Goal: Information Seeking & Learning: Learn about a topic

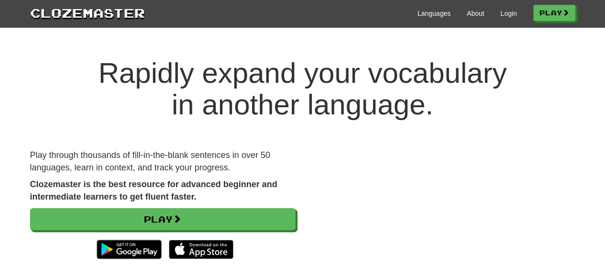
click at [420, 232] on video at bounding box center [442, 215] width 265 height 133
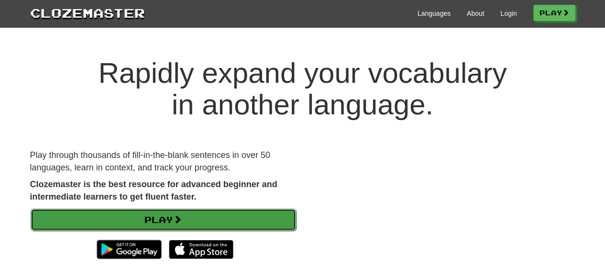
click at [220, 220] on link "Play" at bounding box center [163, 220] width 265 height 22
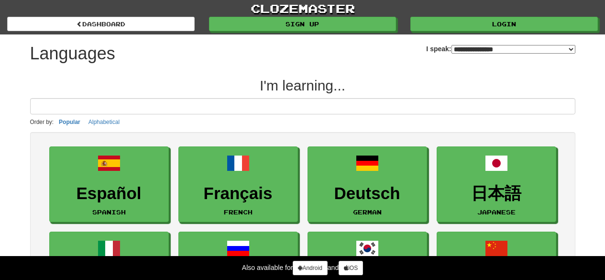
select select "*******"
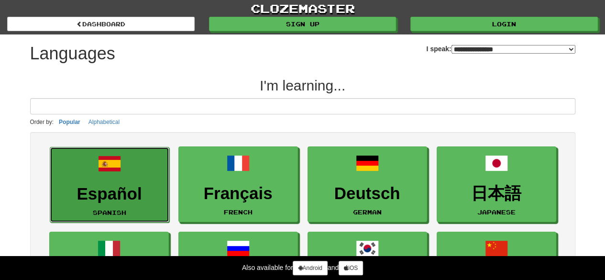
click at [132, 206] on link "Español Spanish" at bounding box center [110, 185] width 120 height 76
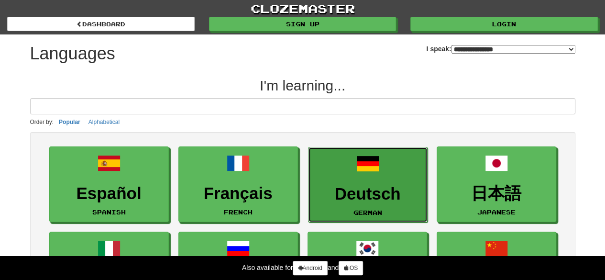
click at [393, 188] on h3 "Deutsch" at bounding box center [367, 194] width 109 height 19
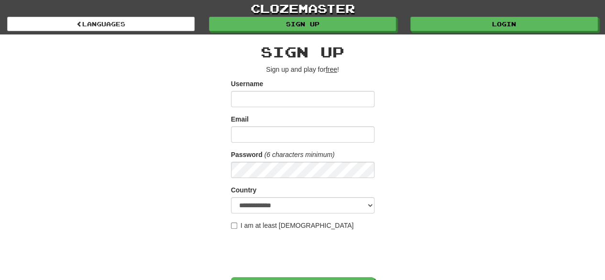
type input "*"
type input "******"
click at [241, 138] on input "Email" at bounding box center [302, 134] width 143 height 16
type input "*"
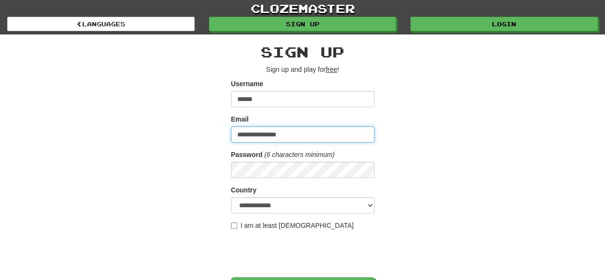
type input "**********"
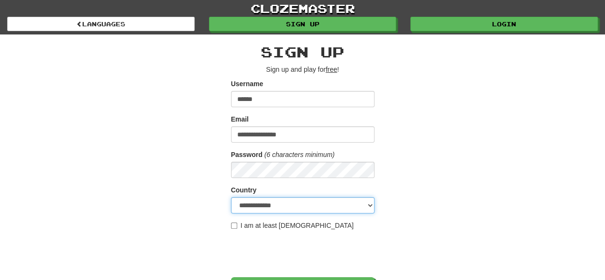
click at [332, 205] on select "**********" at bounding box center [302, 205] width 143 height 16
select select "**"
click at [231, 197] on select "**********" at bounding box center [302, 205] width 143 height 16
click at [231, 221] on label "I am at least 16 years old" at bounding box center [292, 225] width 123 height 10
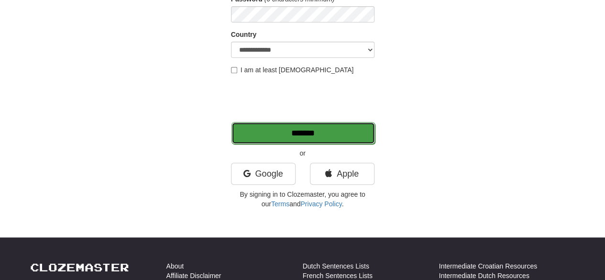
click at [322, 130] on input "*******" at bounding box center [302, 133] width 143 height 22
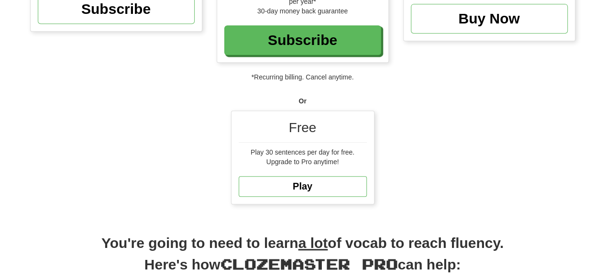
scroll to position [249, 0]
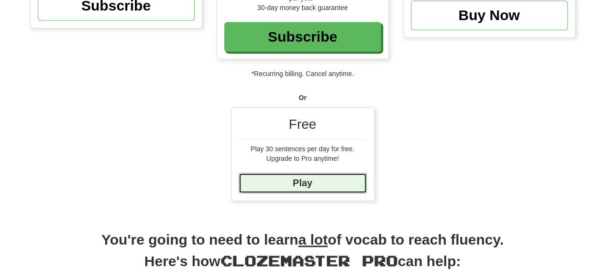
click at [338, 183] on link "Play" at bounding box center [303, 183] width 128 height 21
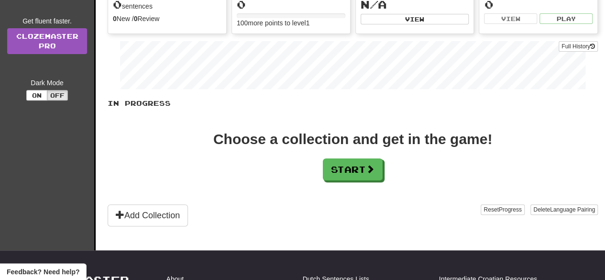
scroll to position [165, 0]
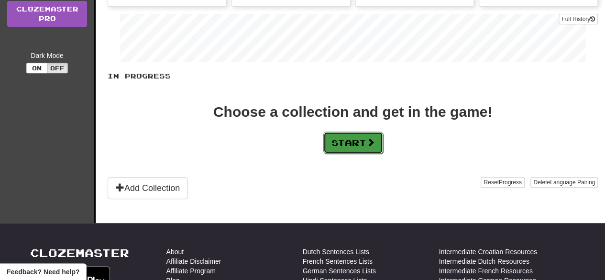
click at [373, 145] on button "Start" at bounding box center [353, 143] width 60 height 22
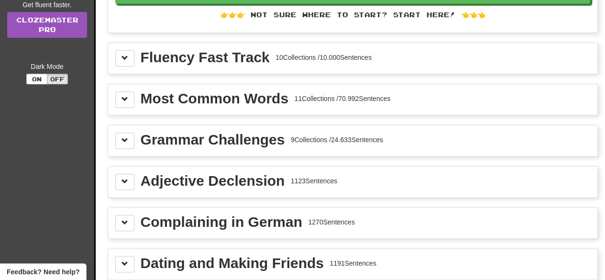
scroll to position [153, 0]
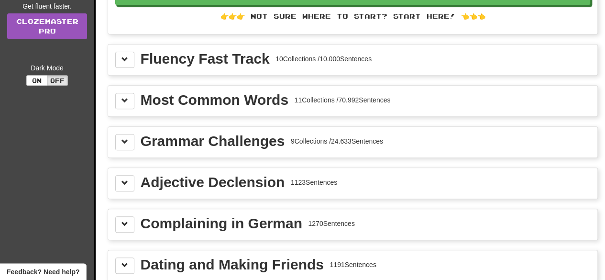
click at [227, 59] on div "Fluency Fast Track" at bounding box center [205, 59] width 129 height 14
click at [129, 64] on button at bounding box center [124, 60] width 19 height 16
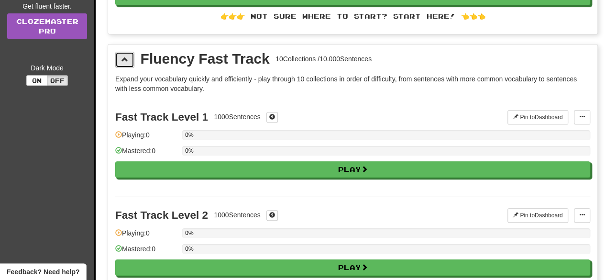
click at [129, 64] on button at bounding box center [124, 60] width 19 height 16
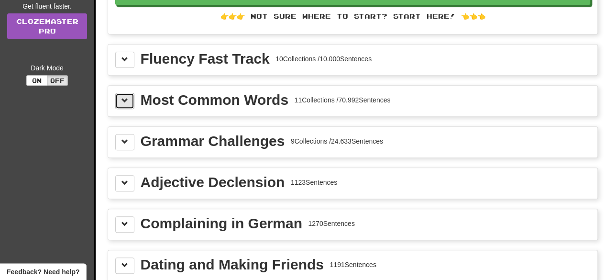
click at [129, 97] on button at bounding box center [124, 101] width 19 height 16
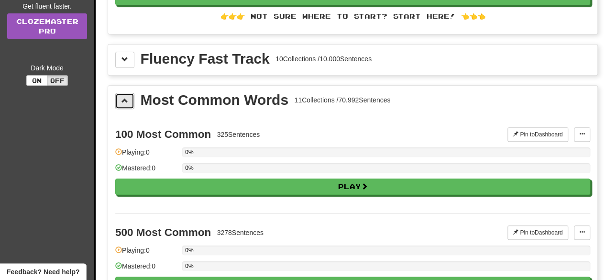
click at [129, 97] on button at bounding box center [124, 101] width 19 height 16
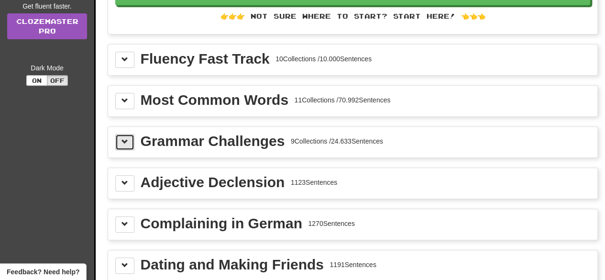
click at [129, 134] on button at bounding box center [124, 142] width 19 height 16
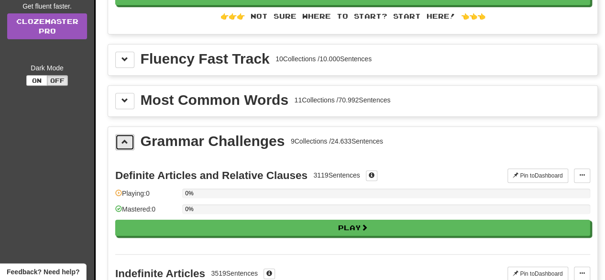
click at [129, 134] on button at bounding box center [124, 142] width 19 height 16
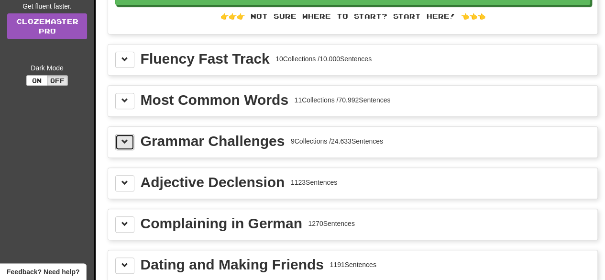
click at [129, 134] on button at bounding box center [124, 142] width 19 height 16
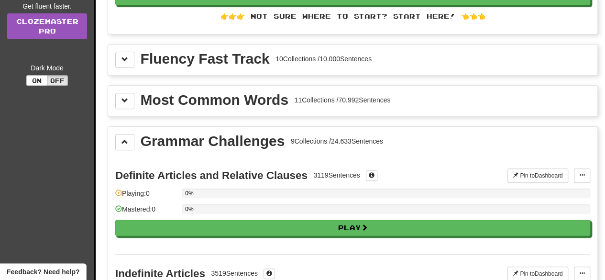
click at [126, 106] on div "Most Common Words 11 Collections / 70.992 Sentences" at bounding box center [352, 101] width 489 height 31
click at [124, 98] on span at bounding box center [124, 100] width 7 height 7
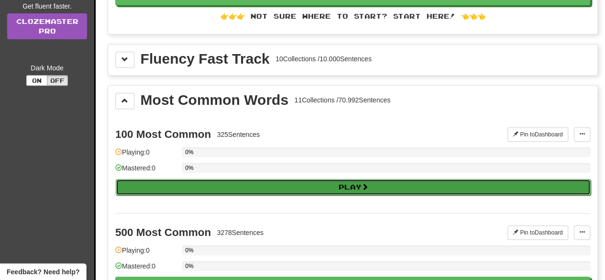
click at [184, 179] on button "Play" at bounding box center [353, 187] width 475 height 16
select select "**"
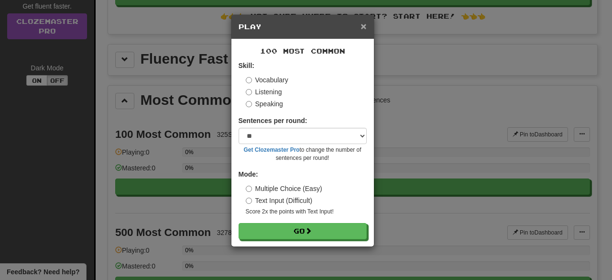
click at [361, 28] on span "×" at bounding box center [364, 26] width 6 height 11
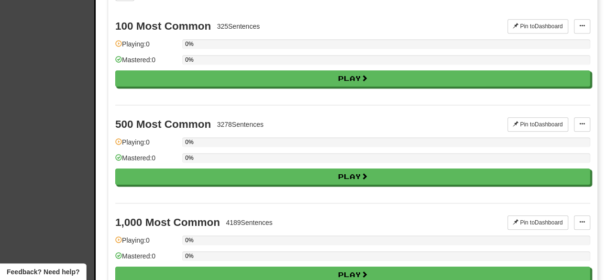
scroll to position [239, 0]
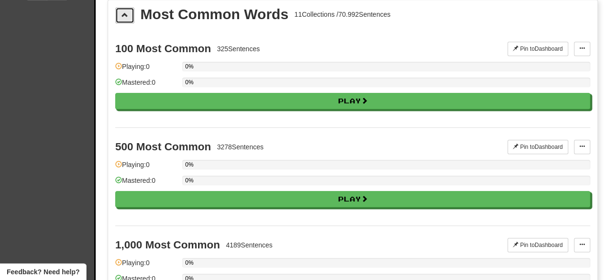
click at [131, 11] on button at bounding box center [124, 15] width 19 height 16
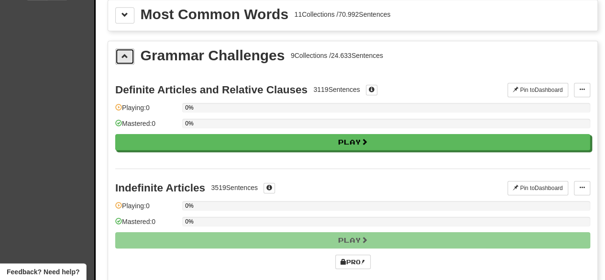
click at [125, 59] on button at bounding box center [124, 56] width 19 height 16
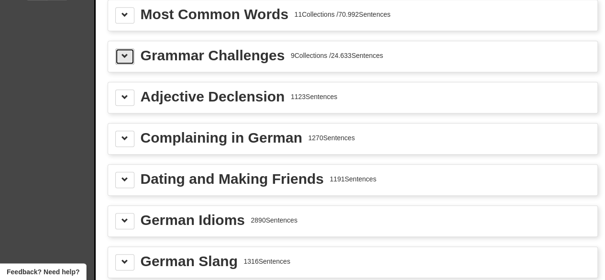
click at [125, 59] on button at bounding box center [124, 56] width 19 height 16
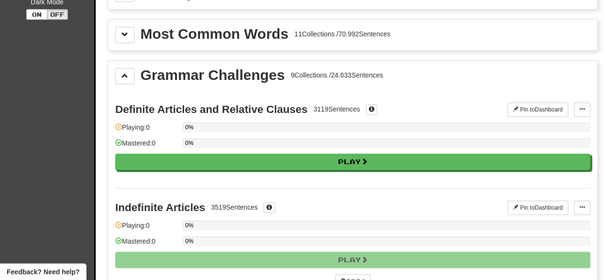
scroll to position [217, 0]
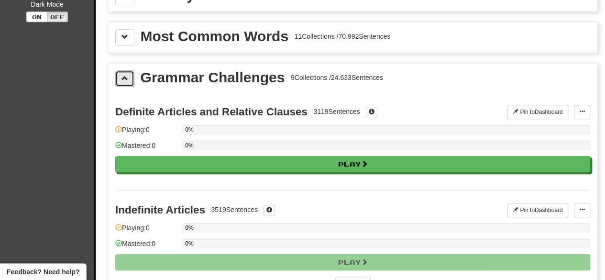
click at [130, 74] on button at bounding box center [124, 78] width 19 height 16
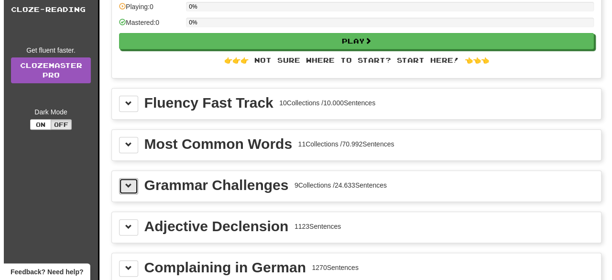
scroll to position [105, 0]
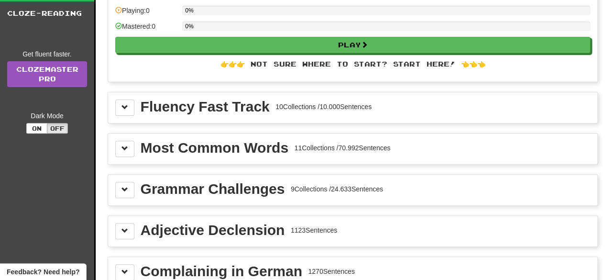
click at [266, 111] on div "Fluency Fast Track" at bounding box center [205, 106] width 129 height 14
click at [151, 124] on div "Deutsch / English Deutsch / English Streak: 0 Review: 0 Points today: 0 Languag…" at bounding box center [353, 246] width 490 height 643
click at [128, 105] on button at bounding box center [124, 107] width 19 height 16
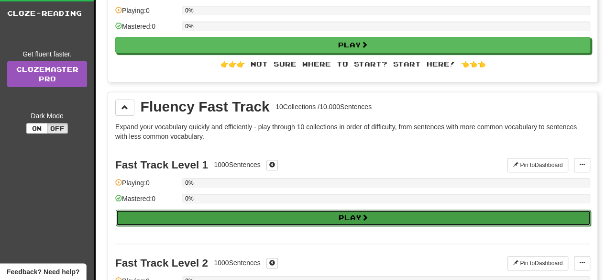
click at [247, 220] on button "Play" at bounding box center [353, 217] width 475 height 16
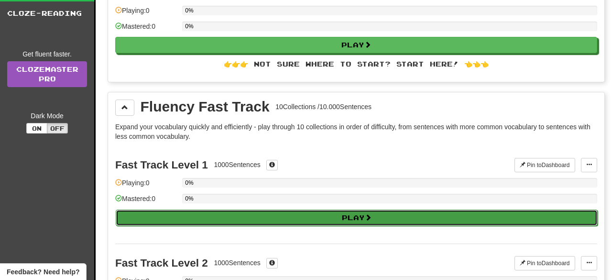
select select "**"
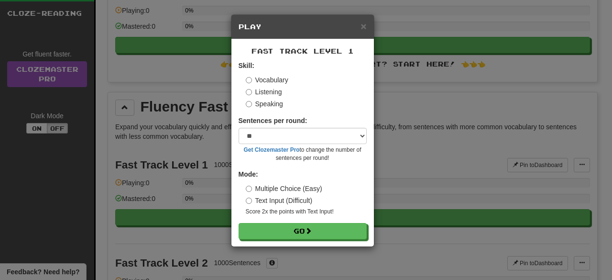
click at [265, 193] on label "Multiple Choice (Easy)" at bounding box center [284, 189] width 77 height 10
click at [259, 203] on label "Text Input (Difficult)" at bounding box center [279, 201] width 67 height 10
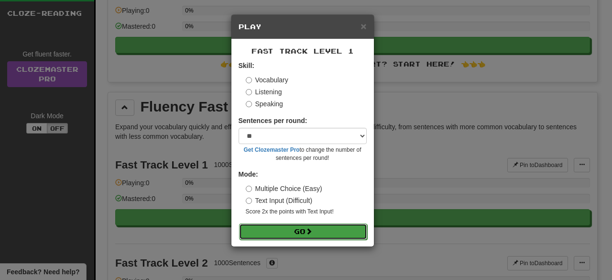
click at [264, 229] on button "Go" at bounding box center [303, 231] width 128 height 16
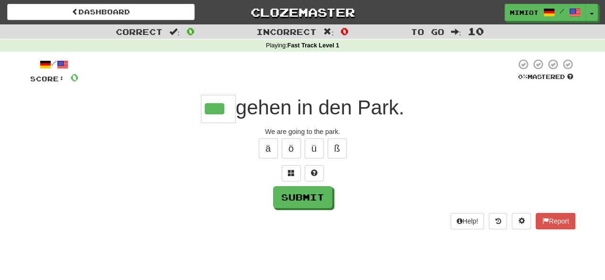
type input "***"
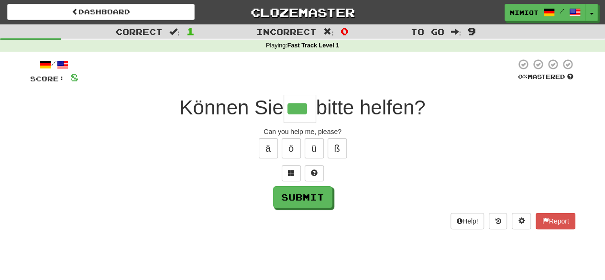
type input "***"
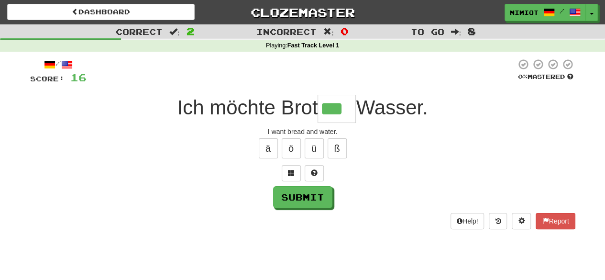
type input "***"
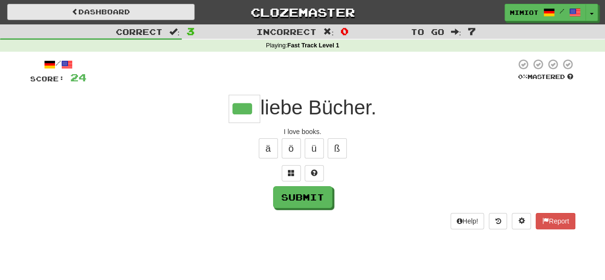
type input "***"
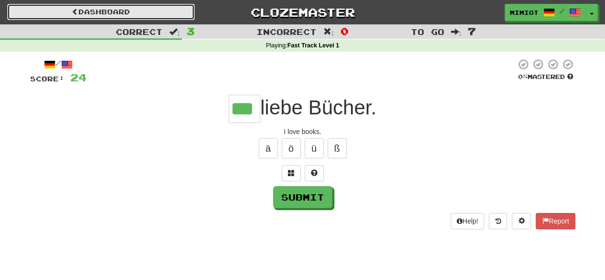
click at [125, 11] on link "Dashboard" at bounding box center [100, 12] width 187 height 16
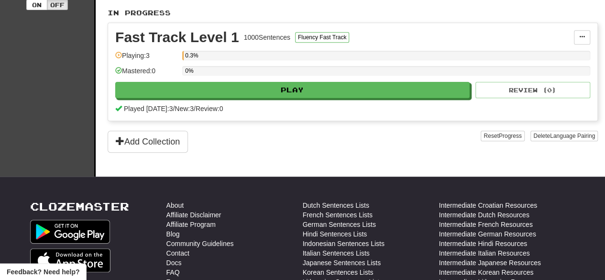
scroll to position [164, 0]
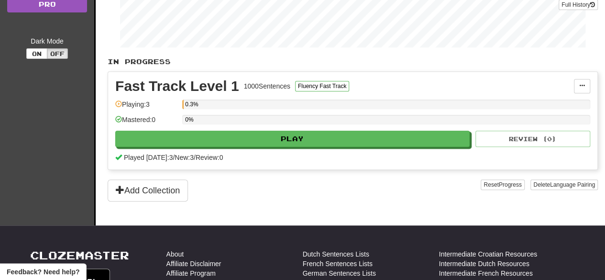
click at [596, 119] on div "Fast Track Level 1 1000 Sentences Fluency Fast Track Manage Sentences Unpin fro…" at bounding box center [352, 121] width 489 height 98
click at [154, 190] on button "Add Collection" at bounding box center [148, 190] width 80 height 22
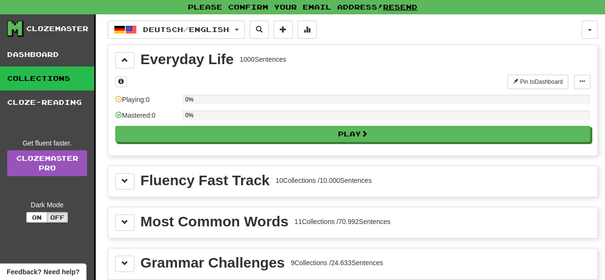
click at [151, 180] on div "Fluency Fast Track" at bounding box center [205, 180] width 129 height 14
click at [135, 177] on div "Fluency Fast Track 10 Collections / 10.000 Sentences" at bounding box center [352, 181] width 475 height 16
click at [127, 178] on span at bounding box center [124, 180] width 7 height 7
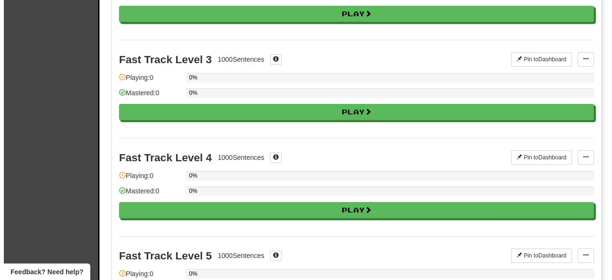
scroll to position [420, 0]
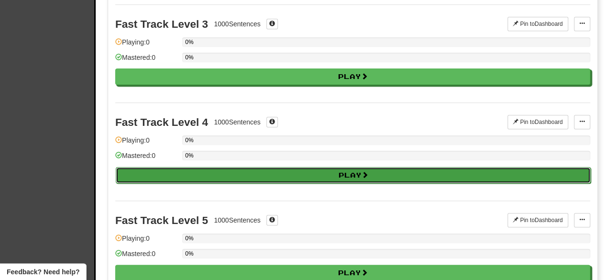
click at [343, 167] on button "Play" at bounding box center [353, 175] width 475 height 16
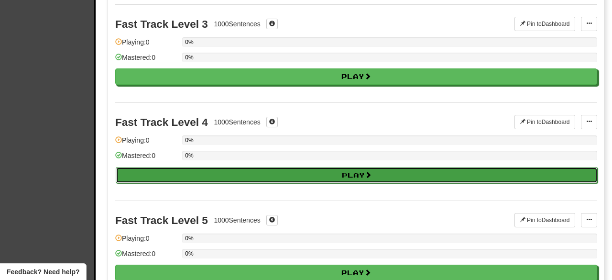
select select "**"
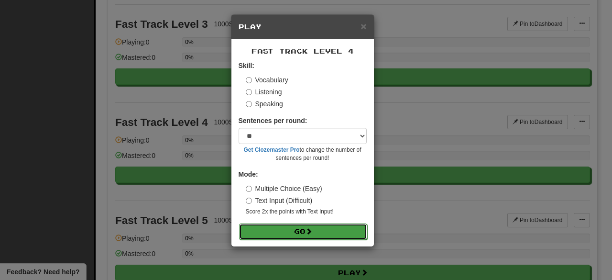
click at [328, 225] on button "Go" at bounding box center [303, 231] width 128 height 16
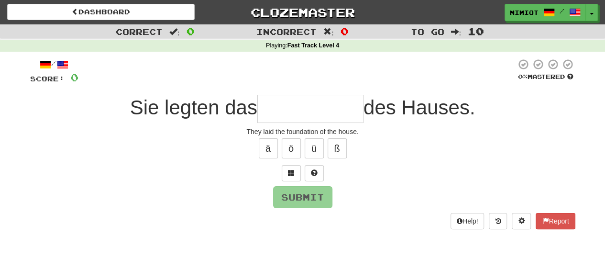
click at [316, 101] on input "text" at bounding box center [310, 109] width 106 height 28
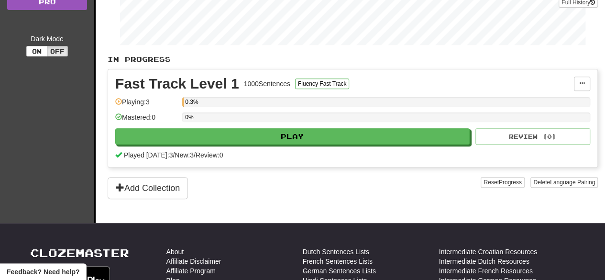
scroll to position [165, 0]
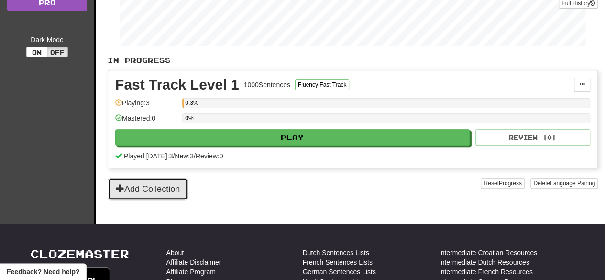
click at [140, 196] on button "Add Collection" at bounding box center [148, 189] width 80 height 22
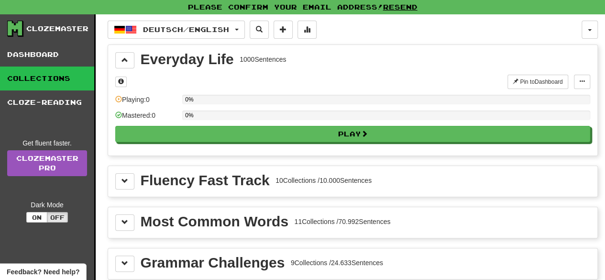
click at [137, 176] on div "Fluency Fast Track 10 Collections / 10.000 Sentences" at bounding box center [352, 181] width 475 height 16
click at [120, 181] on button at bounding box center [124, 181] width 19 height 16
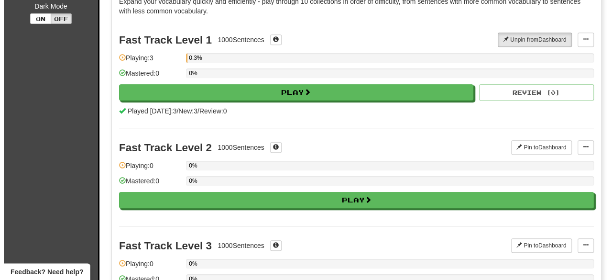
scroll to position [443, 0]
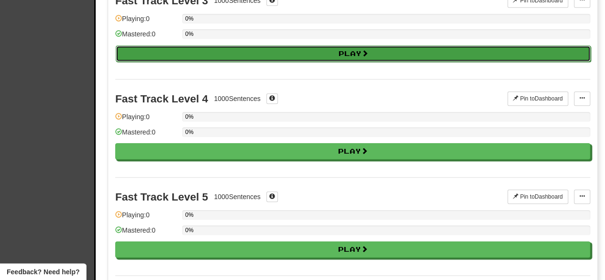
click at [434, 50] on button "Play" at bounding box center [353, 53] width 475 height 16
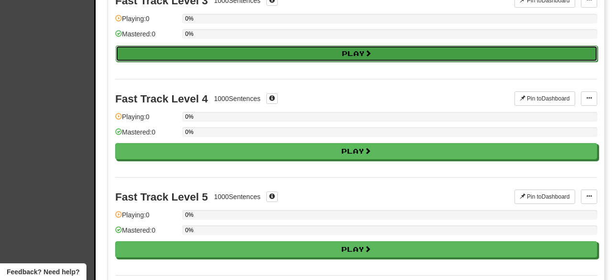
select select "**"
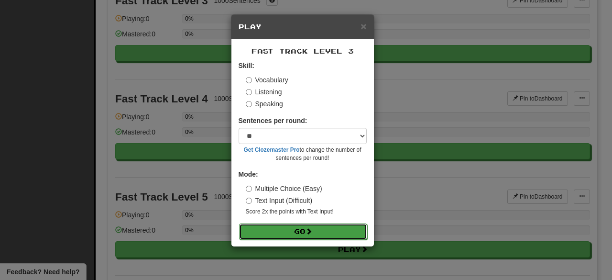
click at [297, 233] on button "Go" at bounding box center [303, 231] width 128 height 16
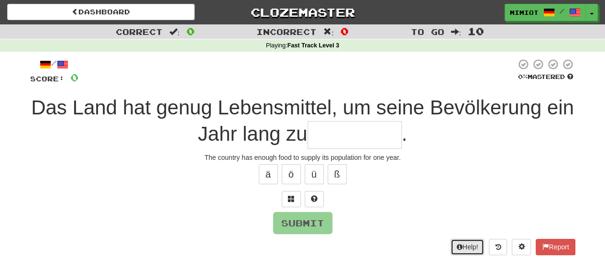
click at [471, 244] on button "Help!" at bounding box center [468, 247] width 34 height 16
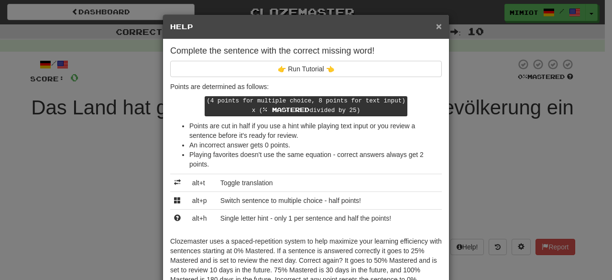
click at [436, 31] on span "×" at bounding box center [439, 26] width 6 height 11
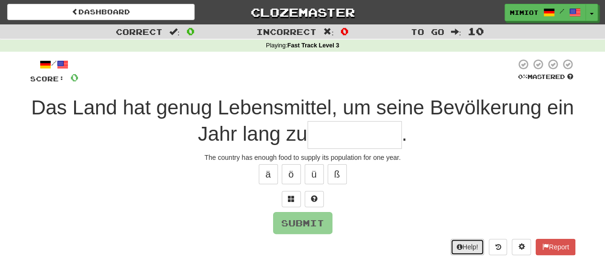
click at [465, 251] on button "Help!" at bounding box center [468, 247] width 34 height 16
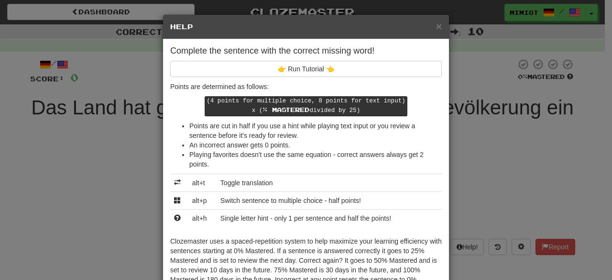
click at [433, 35] on div "× Help" at bounding box center [306, 27] width 286 height 24
click at [436, 29] on span "×" at bounding box center [439, 26] width 6 height 11
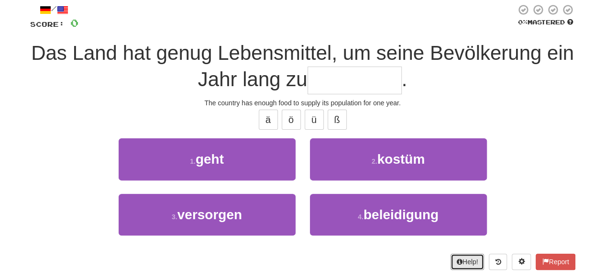
scroll to position [57, 0]
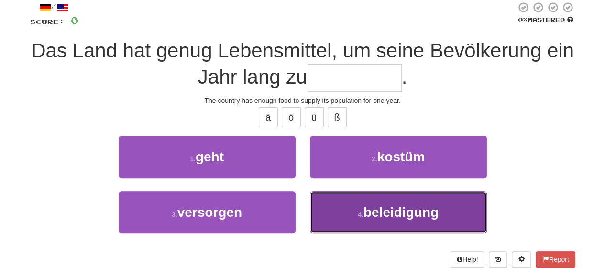
click at [391, 222] on button "4 . beleidigung" at bounding box center [398, 212] width 177 height 42
type input "*********"
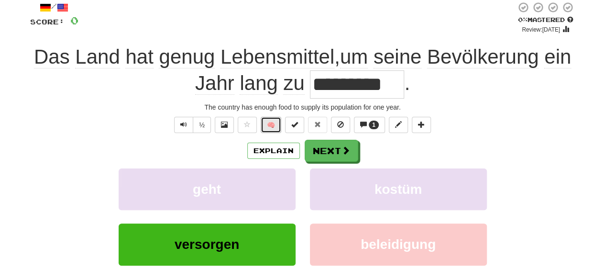
click at [275, 119] on button "🧠" at bounding box center [271, 125] width 21 height 16
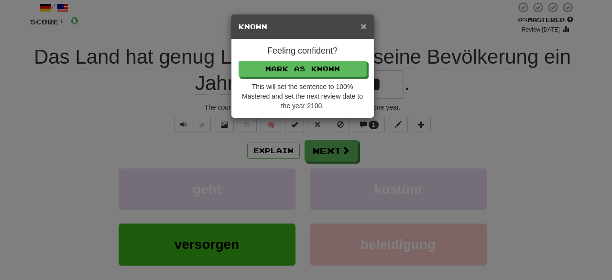
click at [362, 22] on span "×" at bounding box center [364, 26] width 6 height 11
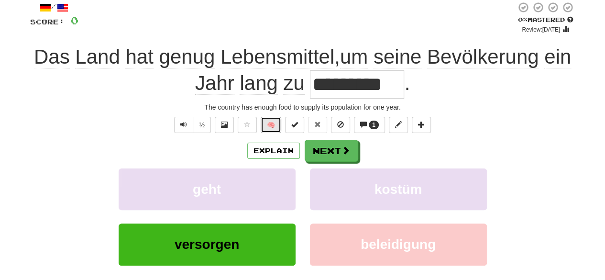
click at [280, 122] on button "🧠" at bounding box center [271, 125] width 21 height 16
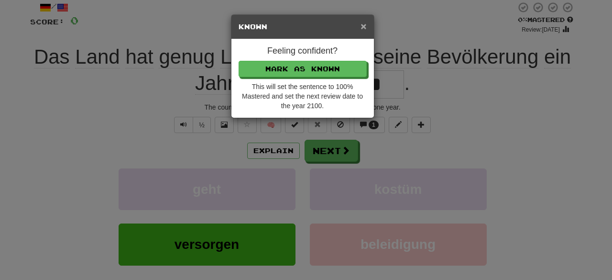
click at [364, 29] on span "×" at bounding box center [364, 26] width 6 height 11
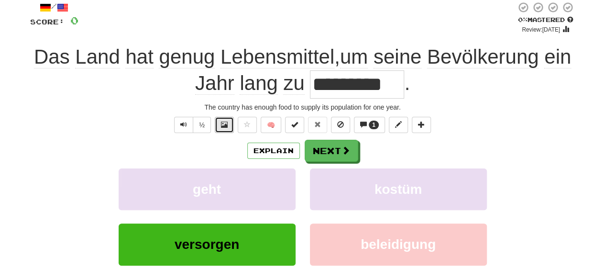
click at [228, 126] on button at bounding box center [224, 125] width 19 height 16
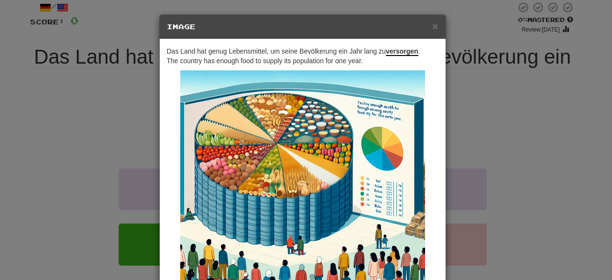
click at [228, 50] on span "Das Land hat genug Lebensmittel, um seine Bevölkerung ein Jahr lang zu versorge…" at bounding box center [293, 51] width 253 height 9
drag, startPoint x: 296, startPoint y: 50, endPoint x: 335, endPoint y: 51, distance: 38.8
click at [335, 51] on span "Das Land hat genug Lebensmittel, um seine Bevölkerung ein Jahr lang zu versorge…" at bounding box center [293, 51] width 253 height 9
copy span "Bevölkerung"
click at [434, 24] on span "×" at bounding box center [435, 26] width 6 height 11
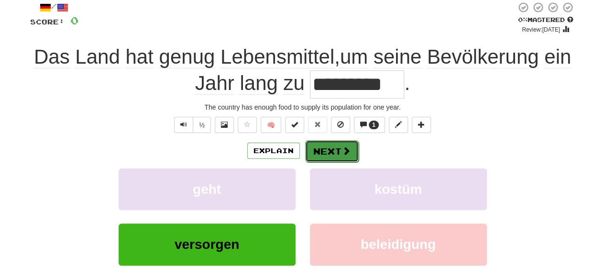
click at [347, 149] on span at bounding box center [346, 150] width 9 height 9
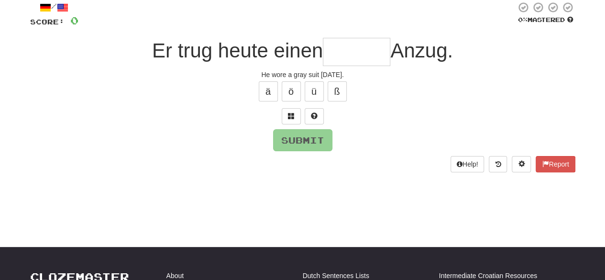
click at [340, 26] on div at bounding box center [297, 14] width 438 height 26
click at [339, 43] on input "text" at bounding box center [356, 52] width 67 height 28
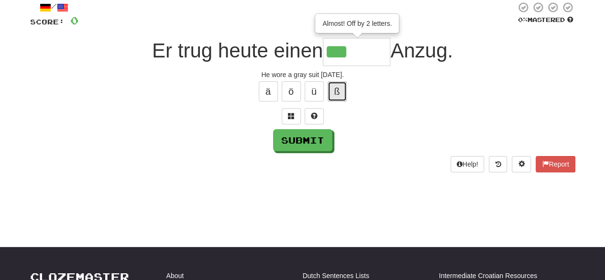
click at [341, 92] on button "ß" at bounding box center [337, 91] width 19 height 20
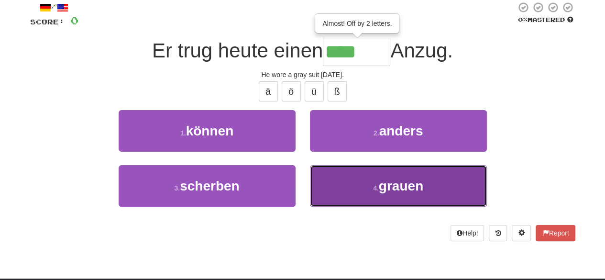
click at [433, 180] on button "4 . grauen" at bounding box center [398, 186] width 177 height 42
type input "******"
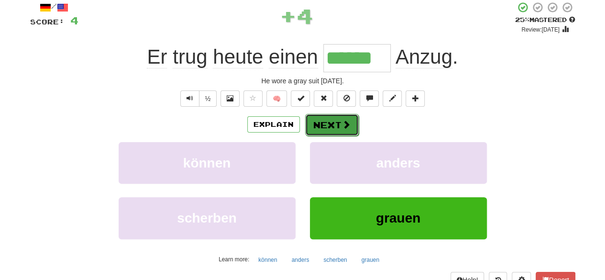
click at [347, 120] on span at bounding box center [346, 124] width 9 height 9
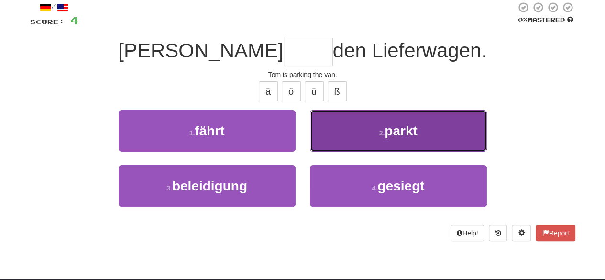
click at [405, 134] on span "parkt" at bounding box center [401, 130] width 33 height 15
type input "*****"
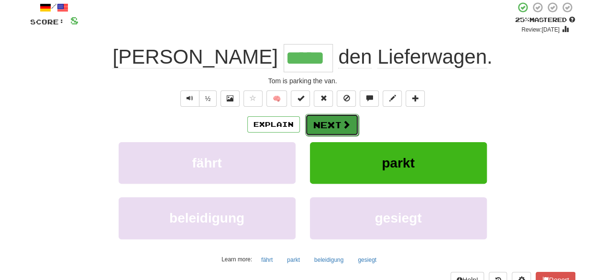
click at [343, 116] on button "Next" at bounding box center [332, 125] width 54 height 22
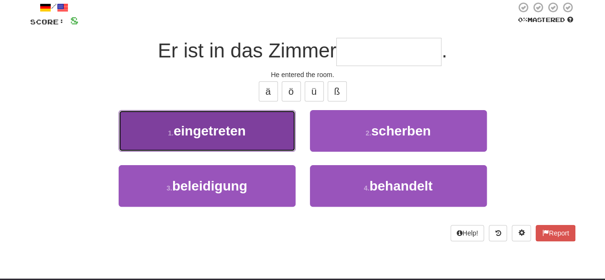
click at [259, 141] on button "1 . eingetreten" at bounding box center [207, 131] width 177 height 42
type input "**********"
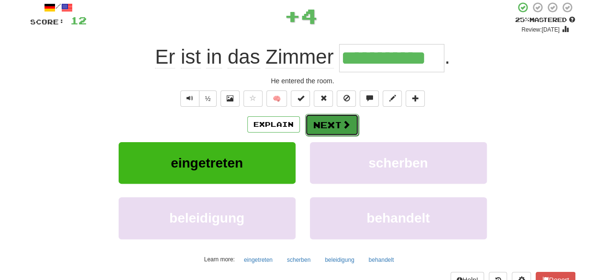
click at [331, 119] on button "Next" at bounding box center [332, 125] width 54 height 22
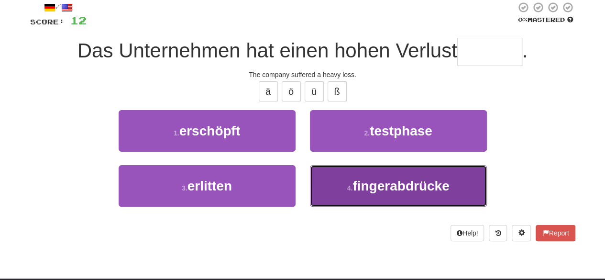
click at [394, 198] on button "4 . fingerabdrücke" at bounding box center [398, 186] width 177 height 42
type input "********"
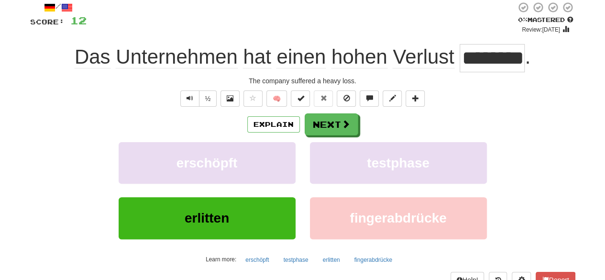
click at [204, 57] on span "Unternehmen" at bounding box center [176, 56] width 121 height 23
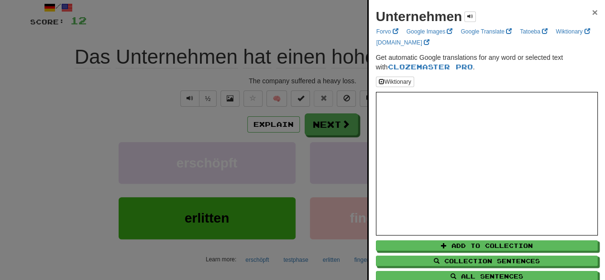
click at [592, 13] on span "×" at bounding box center [595, 12] width 6 height 11
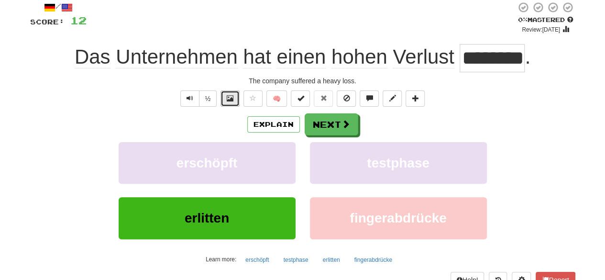
click at [233, 96] on span at bounding box center [230, 98] width 7 height 7
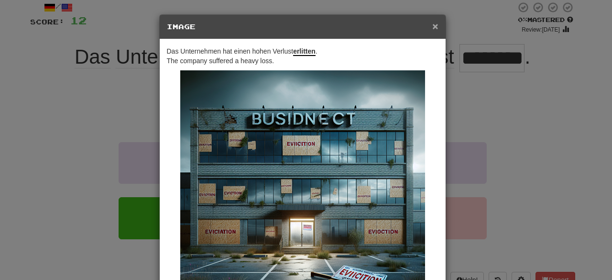
click at [434, 25] on span "×" at bounding box center [435, 26] width 6 height 11
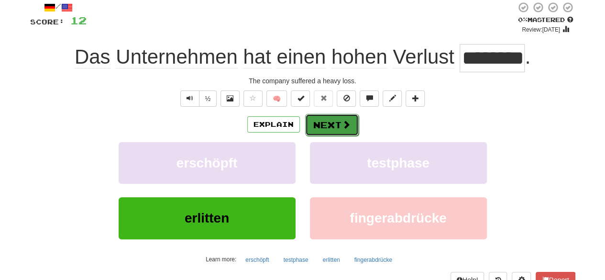
click at [335, 127] on button "Next" at bounding box center [332, 125] width 54 height 22
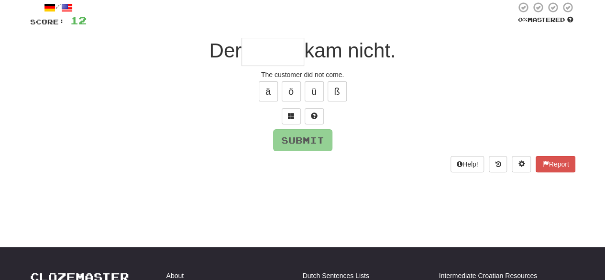
click at [282, 50] on input "text" at bounding box center [273, 52] width 63 height 28
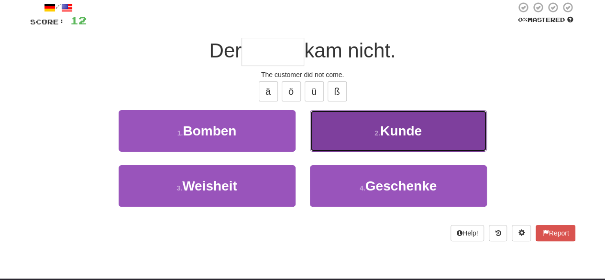
click at [341, 123] on button "2 . Kunde" at bounding box center [398, 131] width 177 height 42
type input "*****"
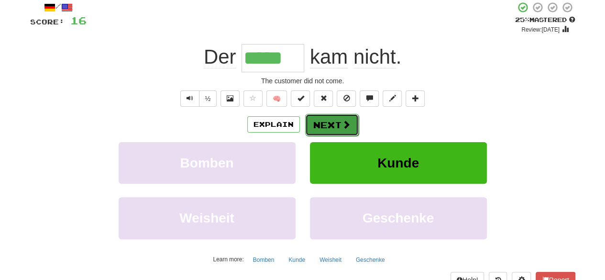
click at [326, 122] on button "Next" at bounding box center [332, 125] width 54 height 22
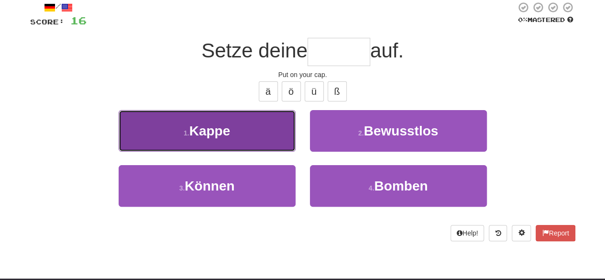
click at [267, 122] on button "1 . Kappe" at bounding box center [207, 131] width 177 height 42
type input "*****"
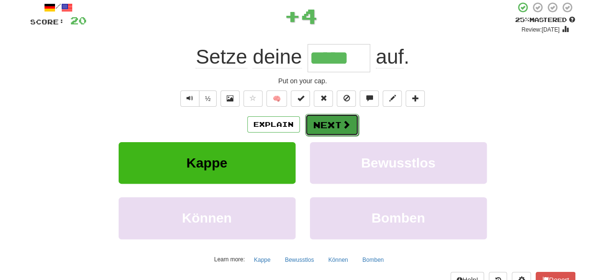
click at [350, 116] on button "Next" at bounding box center [332, 125] width 54 height 22
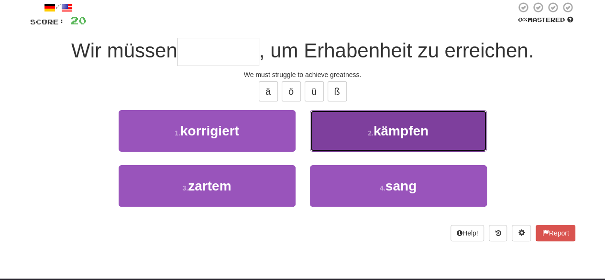
click at [371, 143] on button "2 . kämpfen" at bounding box center [398, 131] width 177 height 42
type input "*******"
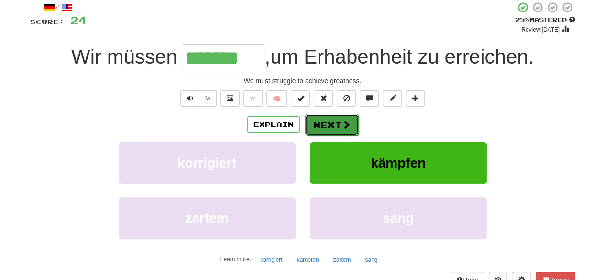
click at [326, 124] on button "Next" at bounding box center [332, 125] width 54 height 22
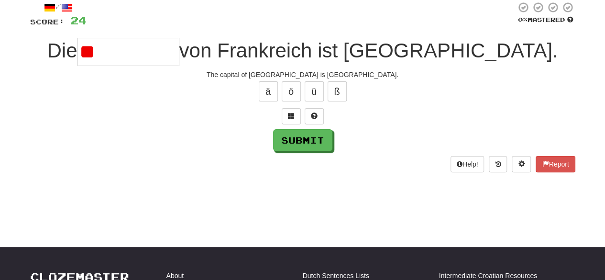
type input "*"
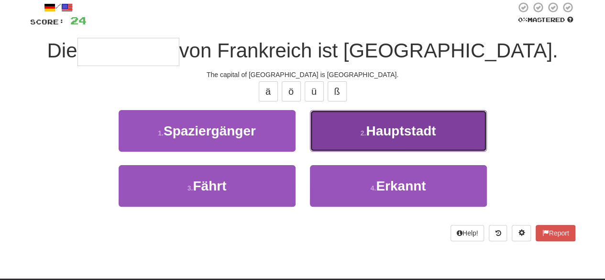
click at [387, 129] on span "Hauptstadt" at bounding box center [401, 130] width 70 height 15
type input "**********"
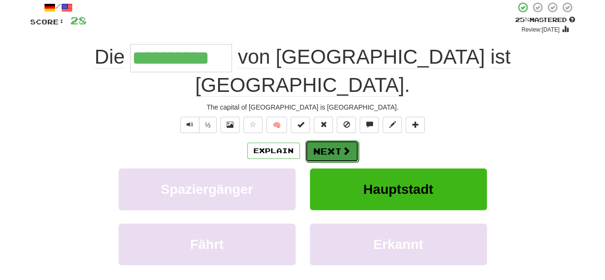
click at [341, 140] on button "Next" at bounding box center [332, 151] width 54 height 22
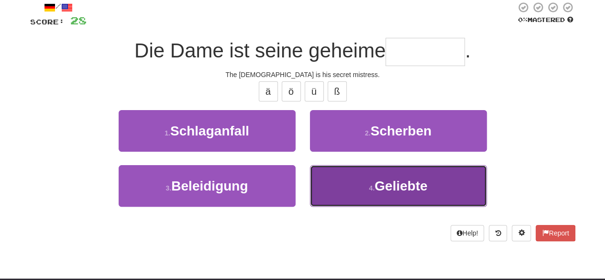
click at [382, 188] on span "Geliebte" at bounding box center [400, 185] width 53 height 15
type input "********"
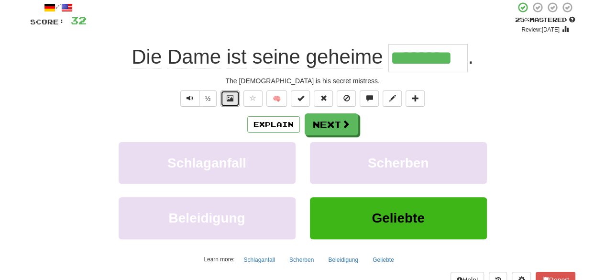
click at [231, 99] on span at bounding box center [230, 98] width 7 height 7
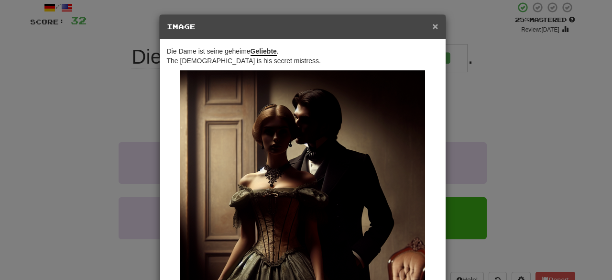
click at [432, 22] on span "×" at bounding box center [435, 26] width 6 height 11
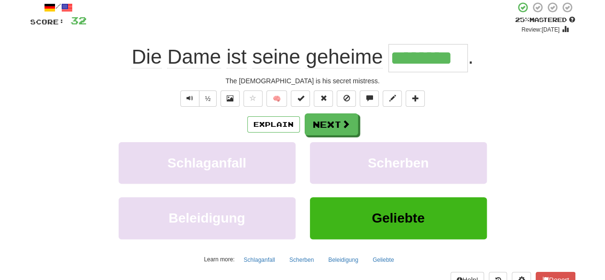
click at [346, 66] on span "geheime" at bounding box center [344, 56] width 77 height 23
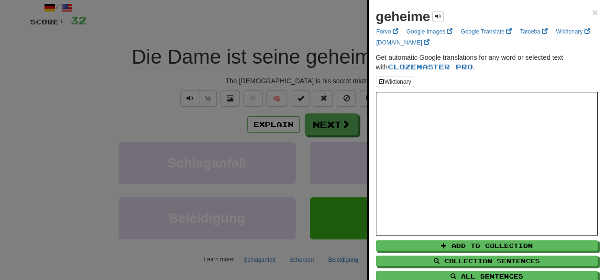
scroll to position [27, 0]
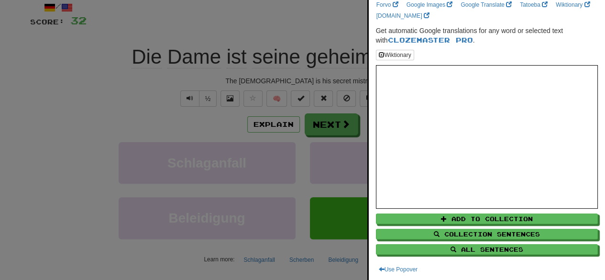
click at [305, 38] on div at bounding box center [302, 140] width 605 height 280
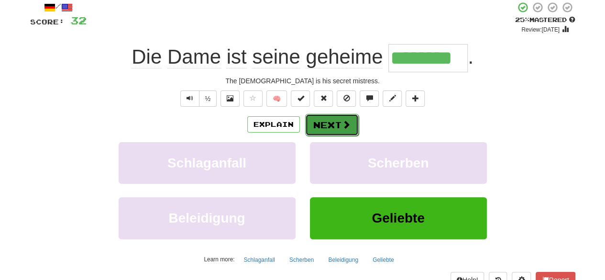
click at [343, 130] on button "Next" at bounding box center [332, 125] width 54 height 22
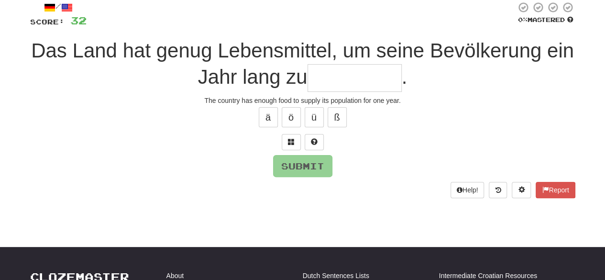
click at [354, 81] on input "text" at bounding box center [355, 78] width 94 height 28
click at [348, 80] on input "text" at bounding box center [355, 78] width 94 height 28
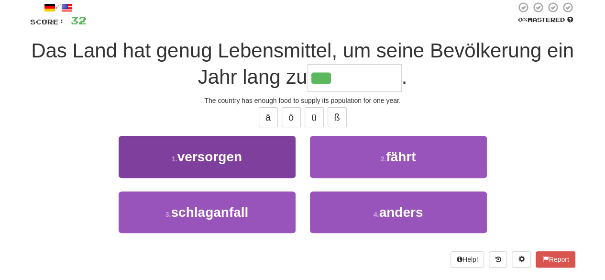
drag, startPoint x: 232, startPoint y: 182, endPoint x: 235, endPoint y: 159, distance: 23.1
click at [235, 159] on div "1 . versorgen" at bounding box center [206, 163] width 191 height 55
click at [235, 159] on span "versorgen" at bounding box center [209, 156] width 65 height 15
type input "*********"
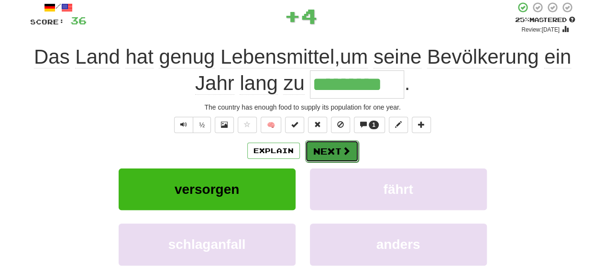
click at [314, 152] on button "Next" at bounding box center [332, 151] width 54 height 22
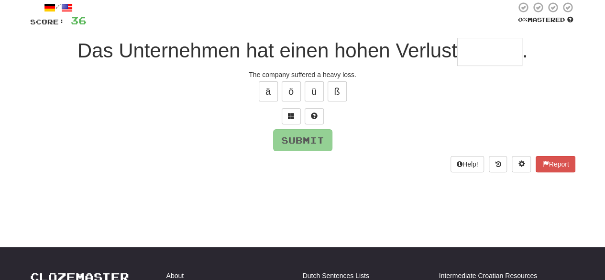
click at [486, 53] on input "text" at bounding box center [489, 52] width 65 height 28
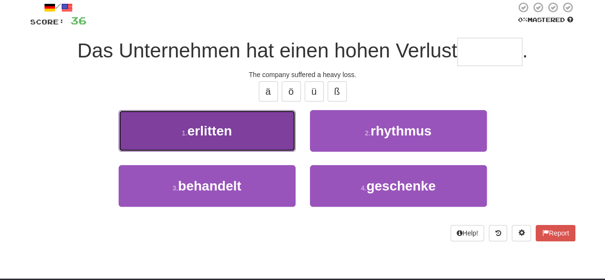
click at [266, 141] on button "1 . erlitten" at bounding box center [207, 131] width 177 height 42
type input "********"
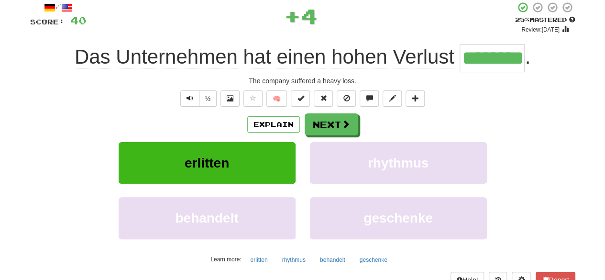
click at [357, 125] on div "Explain Next" at bounding box center [302, 124] width 545 height 22
click at [332, 124] on button "Next" at bounding box center [332, 125] width 54 height 22
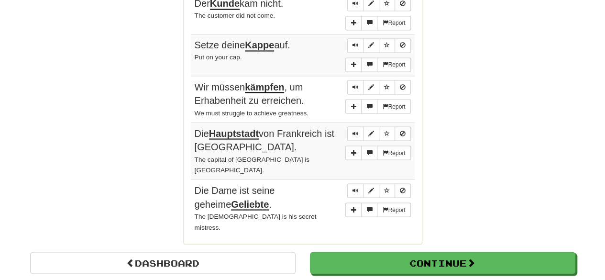
scroll to position [832, 0]
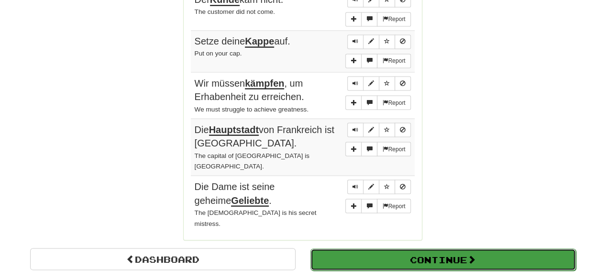
click at [417, 248] on button "Continue" at bounding box center [442, 259] width 265 height 22
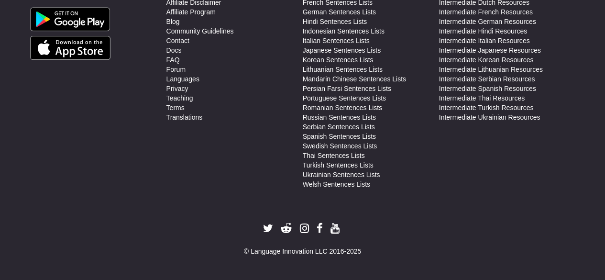
scroll to position [0, 0]
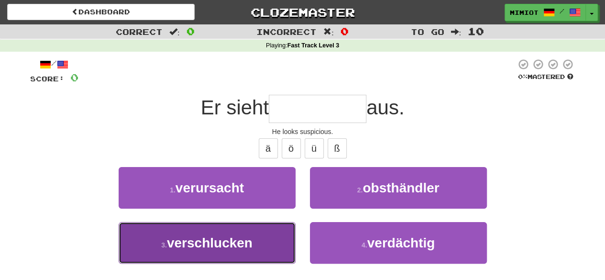
click at [268, 242] on button "3 . verschlucken" at bounding box center [207, 243] width 177 height 42
type input "**********"
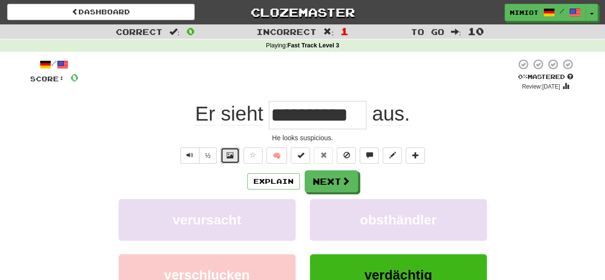
click at [236, 152] on button at bounding box center [229, 155] width 19 height 16
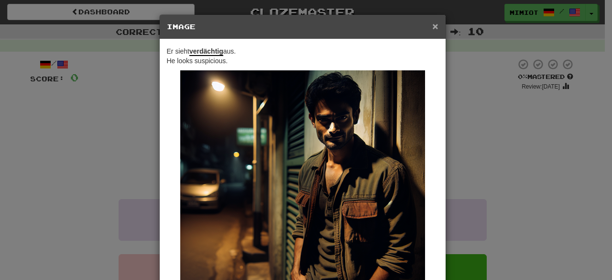
click at [432, 23] on span "×" at bounding box center [435, 26] width 6 height 11
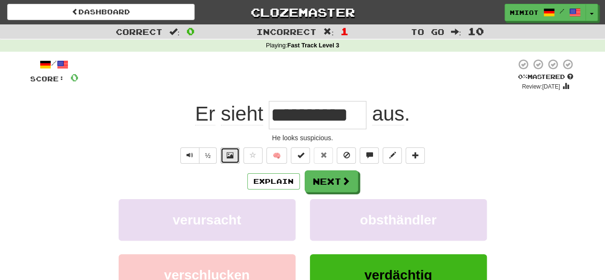
click at [232, 154] on span at bounding box center [230, 155] width 7 height 7
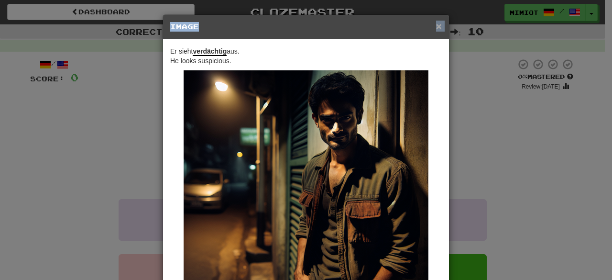
drag, startPoint x: 440, startPoint y: 22, endPoint x: 434, endPoint y: 29, distance: 9.3
click at [434, 29] on div "× Image" at bounding box center [306, 27] width 286 height 24
click at [436, 29] on span "×" at bounding box center [439, 26] width 6 height 11
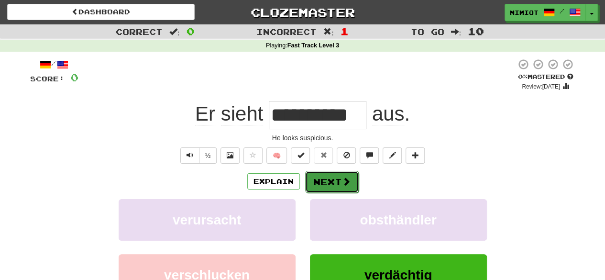
click at [348, 175] on button "Next" at bounding box center [332, 182] width 54 height 22
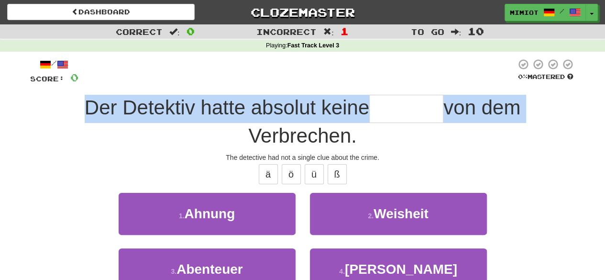
drag, startPoint x: 599, startPoint y: 81, endPoint x: 601, endPoint y: 106, distance: 24.9
click at [601, 106] on div "Correct : 0 Incorrect : 1 To go : 10 Playing : Fast Track Level 3 / Score: 0 0 …" at bounding box center [302, 180] width 605 height 313
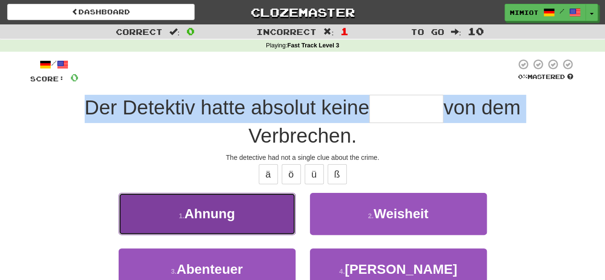
click at [283, 215] on button "1 . Ahnung" at bounding box center [207, 214] width 177 height 42
type input "******"
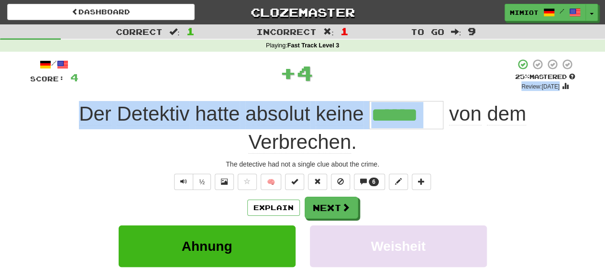
click at [411, 122] on input "******" at bounding box center [406, 115] width 74 height 28
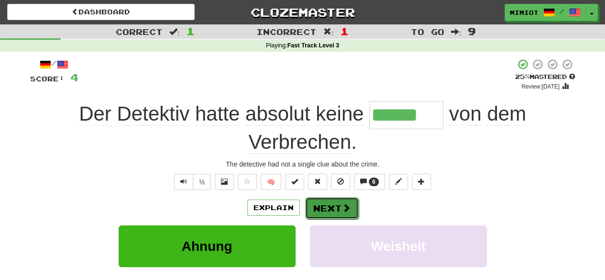
click at [332, 208] on button "Next" at bounding box center [332, 208] width 54 height 22
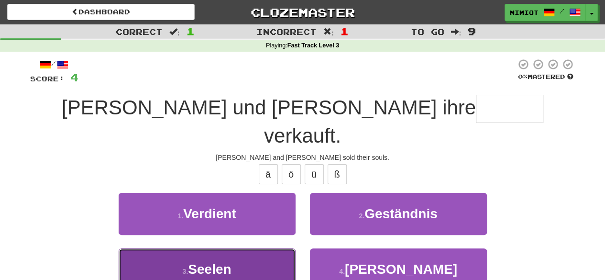
click at [238, 248] on button "3 . Seelen" at bounding box center [207, 269] width 177 height 42
type input "******"
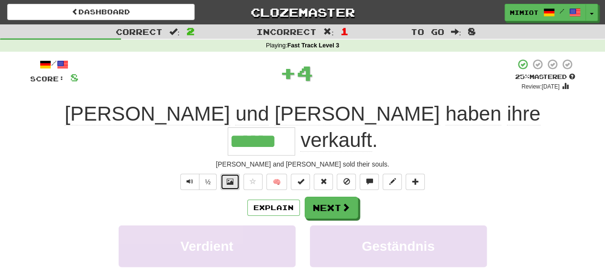
click at [226, 174] on button at bounding box center [229, 182] width 19 height 16
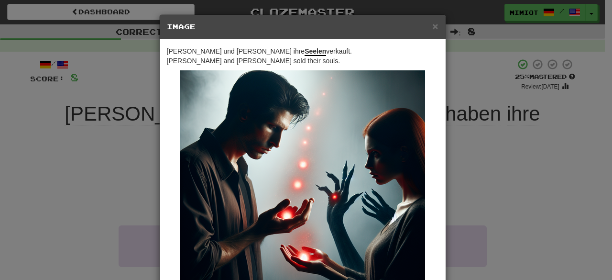
click at [435, 21] on div "× Image" at bounding box center [303, 27] width 286 height 24
click at [433, 25] on span "×" at bounding box center [435, 26] width 6 height 11
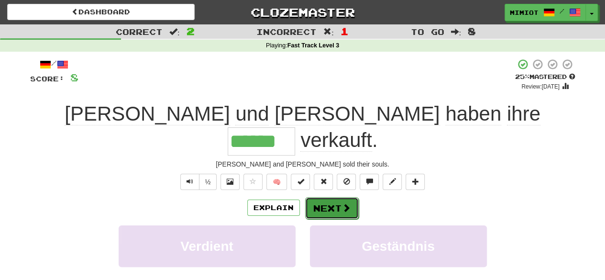
click at [350, 197] on button "Next" at bounding box center [332, 208] width 54 height 22
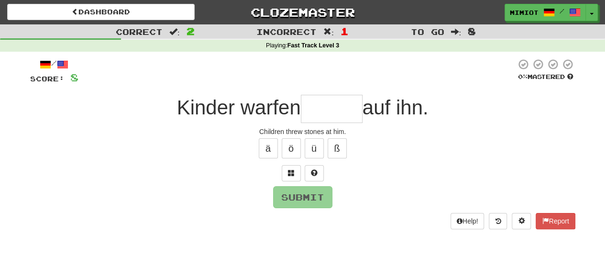
click at [350, 182] on div "/ Score: 8 0 % Mastered Kinder warfen auf ihn. Children threw stones at him. ä …" at bounding box center [302, 143] width 545 height 170
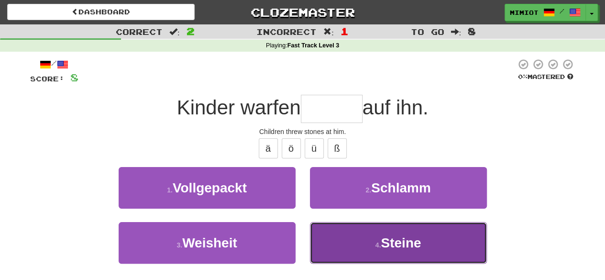
click at [365, 235] on button "4 . Steine" at bounding box center [398, 243] width 177 height 42
type input "******"
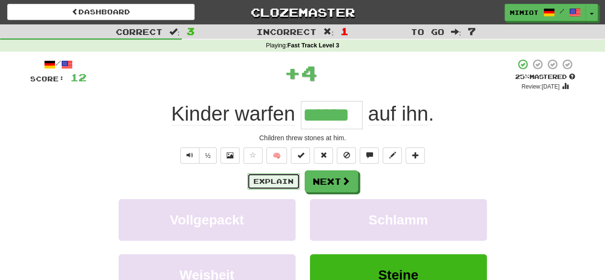
drag, startPoint x: 280, startPoint y: 178, endPoint x: 244, endPoint y: 142, distance: 51.4
click at [244, 142] on div "/ Score: 12 + 4 25 % Mastered Review: 2025-10-16 Kinder warfen ****** auf ihn .…" at bounding box center [302, 201] width 545 height 286
click at [232, 153] on span at bounding box center [230, 155] width 7 height 7
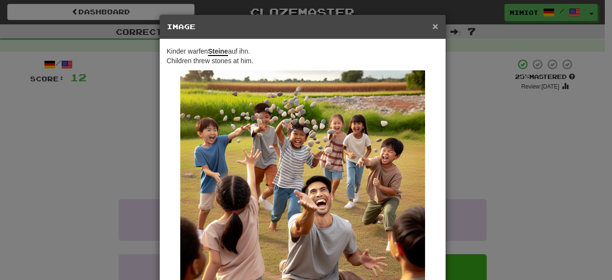
click at [432, 26] on span "×" at bounding box center [435, 26] width 6 height 11
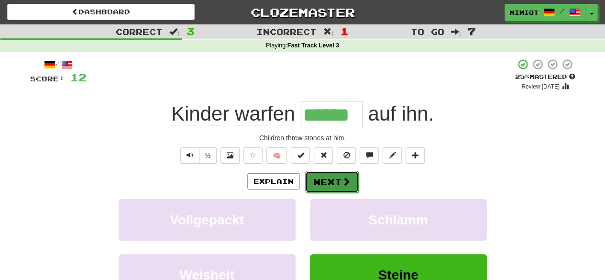
click at [346, 187] on button "Next" at bounding box center [332, 182] width 54 height 22
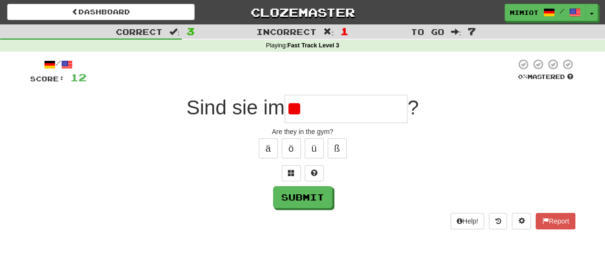
type input "*"
type input "**********"
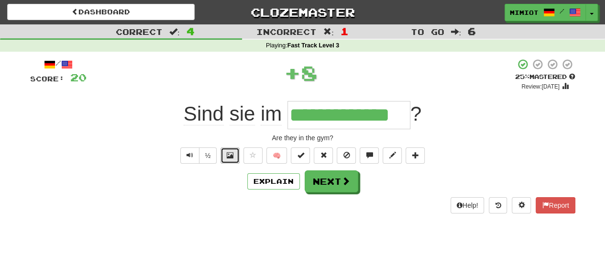
click at [235, 158] on button at bounding box center [229, 155] width 19 height 16
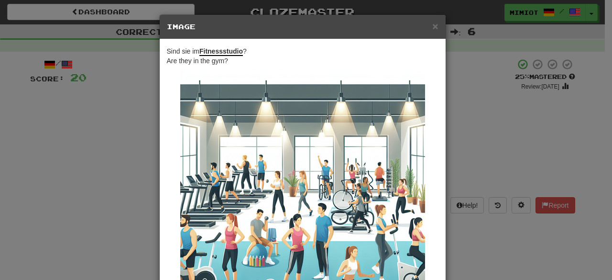
click at [435, 26] on div "× Image" at bounding box center [303, 27] width 286 height 24
click at [434, 25] on span "×" at bounding box center [435, 26] width 6 height 11
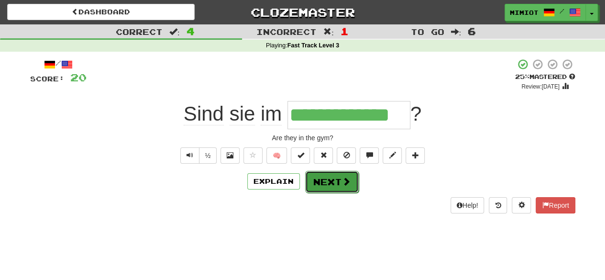
click at [337, 175] on button "Next" at bounding box center [332, 182] width 54 height 22
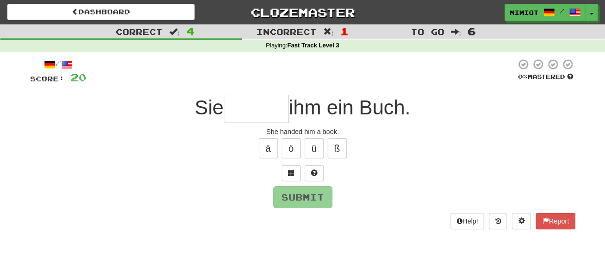
click at [260, 105] on input "text" at bounding box center [256, 109] width 65 height 28
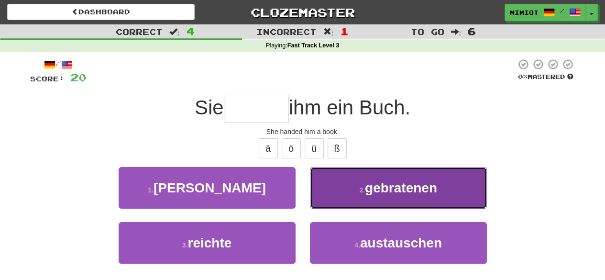
click at [387, 172] on button "2 . gebratenen" at bounding box center [398, 188] width 177 height 42
type input "*******"
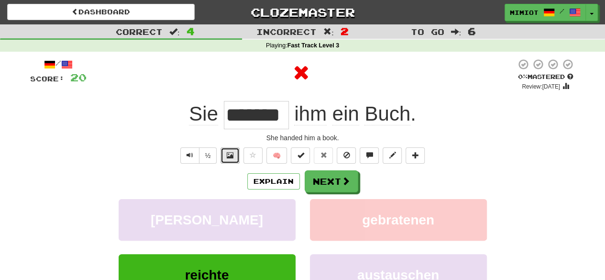
click at [225, 152] on button at bounding box center [229, 155] width 19 height 16
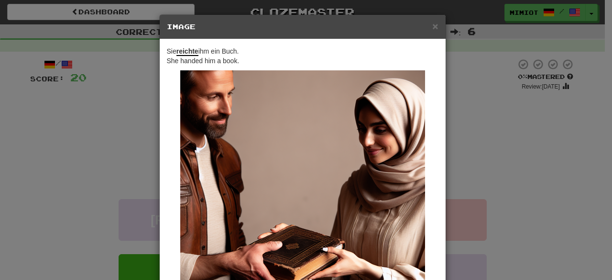
click at [435, 25] on div "× Image" at bounding box center [303, 27] width 286 height 24
click at [433, 24] on span "×" at bounding box center [435, 26] width 6 height 11
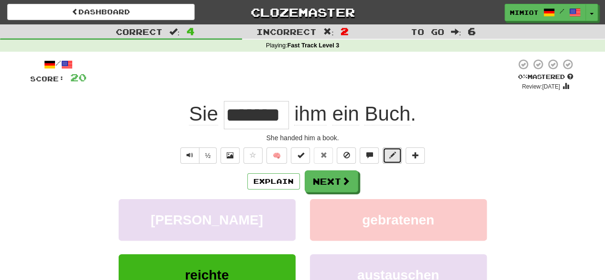
click at [394, 154] on span at bounding box center [392, 155] width 7 height 7
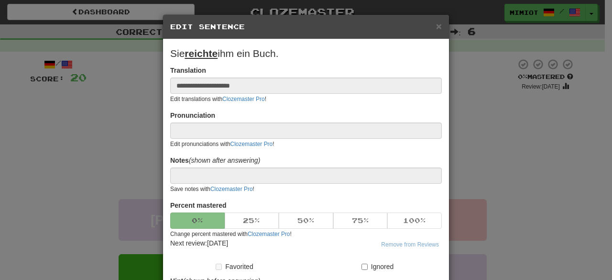
click at [430, 23] on h5 "Edit Sentence" at bounding box center [306, 27] width 272 height 10
click at [436, 23] on span "×" at bounding box center [439, 26] width 6 height 11
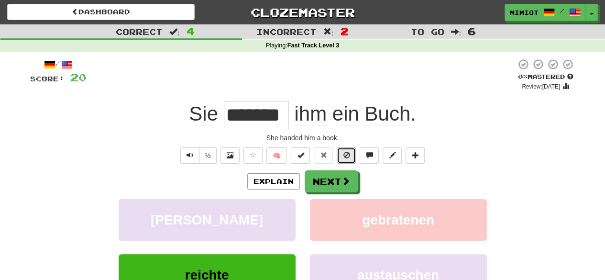
click at [339, 156] on button at bounding box center [346, 155] width 19 height 16
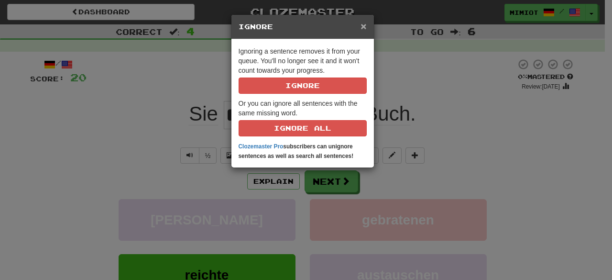
click at [364, 24] on span "×" at bounding box center [364, 26] width 6 height 11
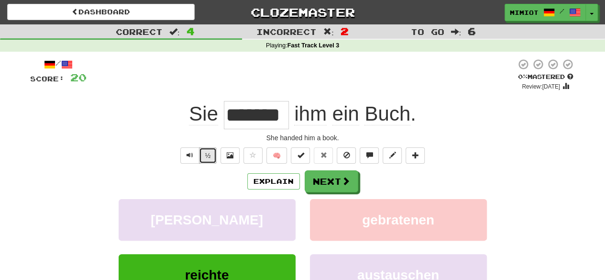
click at [210, 151] on button "½" at bounding box center [208, 155] width 18 height 16
click at [193, 155] on span "Text-to-speech controls" at bounding box center [190, 155] width 7 height 7
click at [207, 152] on button "½" at bounding box center [208, 155] width 18 height 16
click at [229, 154] on span at bounding box center [230, 155] width 7 height 7
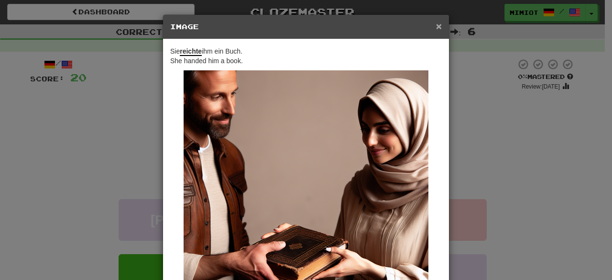
click at [436, 27] on span "×" at bounding box center [439, 26] width 6 height 11
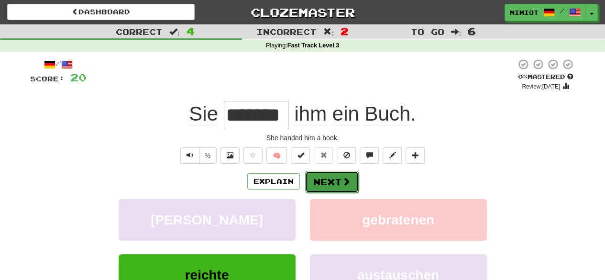
click at [338, 171] on button "Next" at bounding box center [332, 182] width 54 height 22
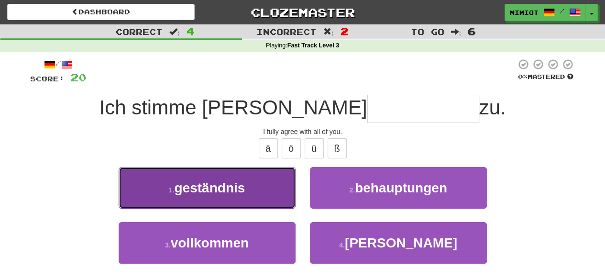
click at [289, 196] on button "1 . geständnis" at bounding box center [207, 188] width 177 height 42
type input "**********"
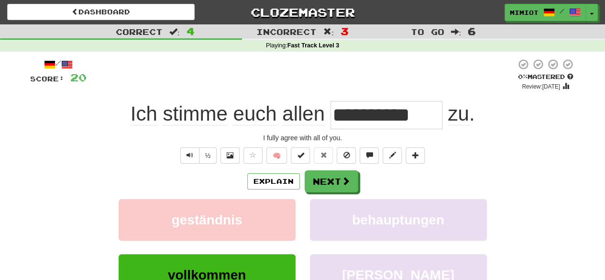
click at [240, 160] on div "½ 🧠" at bounding box center [302, 155] width 545 height 16
click at [235, 150] on button at bounding box center [229, 155] width 19 height 16
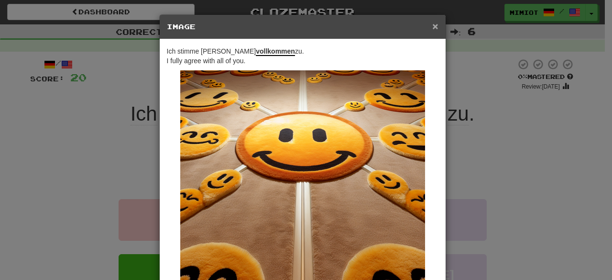
click at [433, 26] on span "×" at bounding box center [435, 26] width 6 height 11
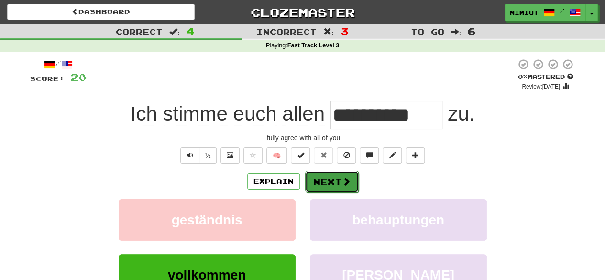
click at [344, 183] on span at bounding box center [346, 181] width 9 height 9
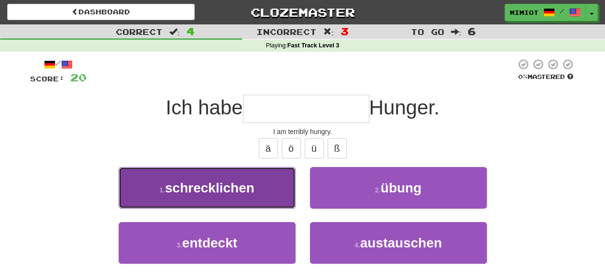
click at [267, 172] on button "1 . schrecklichen" at bounding box center [207, 188] width 177 height 42
type input "**********"
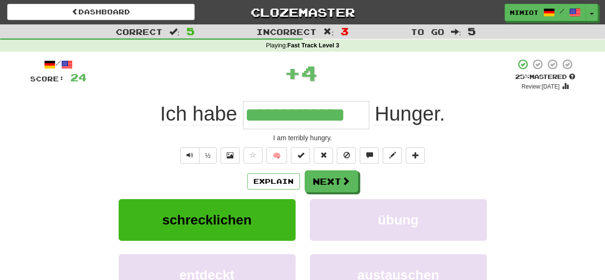
click at [310, 117] on input "**********" at bounding box center [306, 115] width 126 height 28
click at [228, 162] on button at bounding box center [229, 155] width 19 height 16
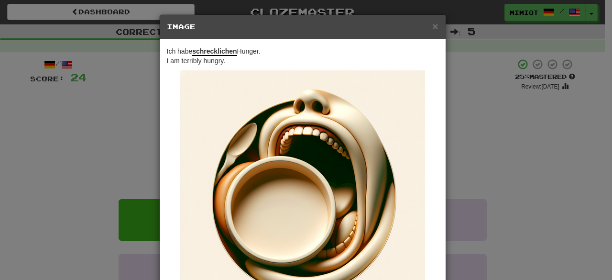
click at [436, 22] on div "× Image" at bounding box center [303, 27] width 286 height 24
click at [435, 23] on div "× Image" at bounding box center [303, 27] width 286 height 24
click at [433, 24] on span "×" at bounding box center [435, 26] width 6 height 11
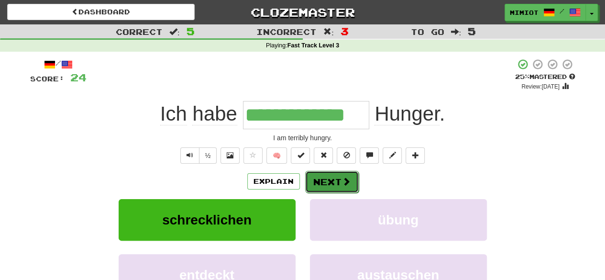
click at [346, 172] on button "Next" at bounding box center [332, 182] width 54 height 22
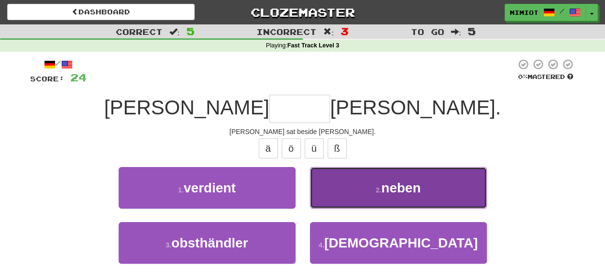
click at [375, 185] on button "2 . neben" at bounding box center [398, 188] width 177 height 42
type input "*****"
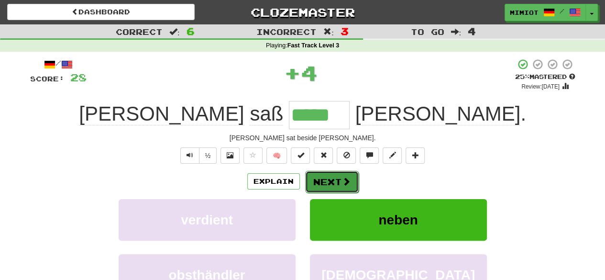
click at [342, 177] on span at bounding box center [346, 181] width 9 height 9
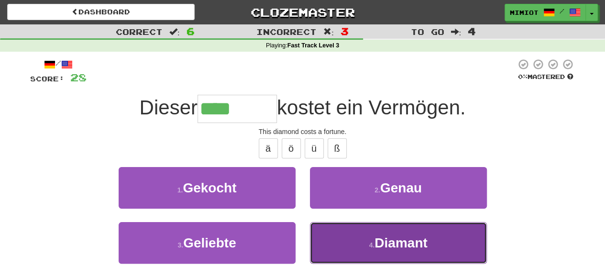
click at [400, 236] on span "Diamant" at bounding box center [400, 242] width 53 height 15
type input "*******"
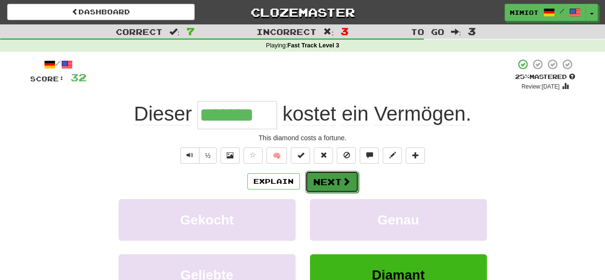
click at [342, 175] on button "Next" at bounding box center [332, 182] width 54 height 22
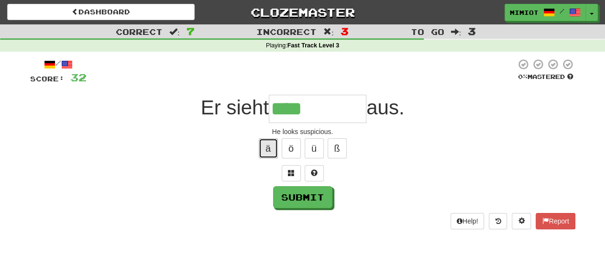
click at [259, 152] on button "ä" at bounding box center [268, 148] width 19 height 20
type input "**********"
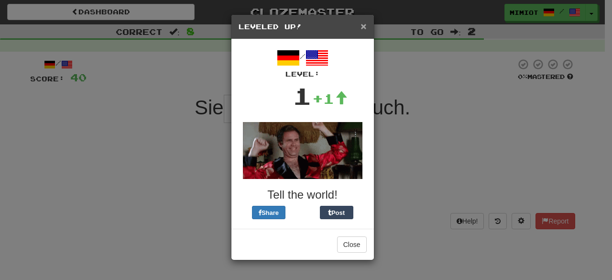
click at [363, 24] on span "×" at bounding box center [364, 26] width 6 height 11
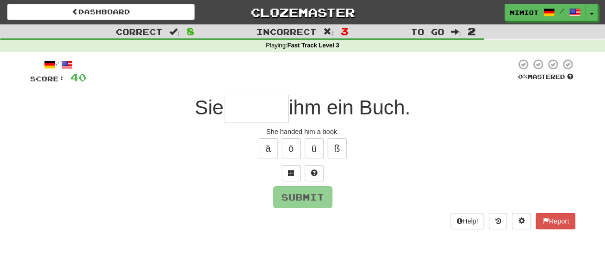
click at [267, 106] on input "text" at bounding box center [256, 109] width 65 height 28
type input "*"
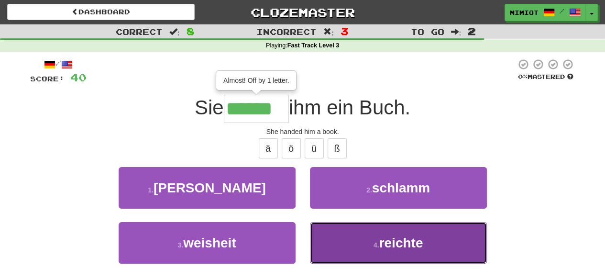
click at [398, 239] on span "reichte" at bounding box center [401, 242] width 44 height 15
type input "*******"
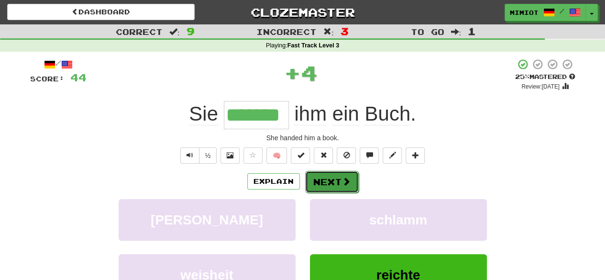
click at [338, 180] on button "Next" at bounding box center [332, 182] width 54 height 22
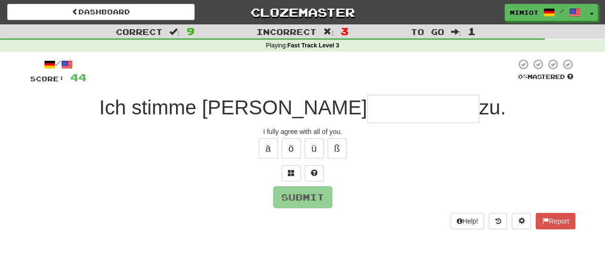
click at [367, 111] on input "text" at bounding box center [423, 109] width 112 height 28
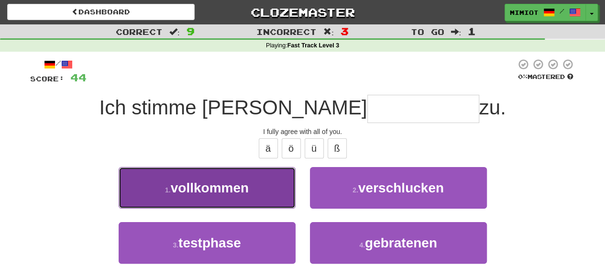
click at [273, 203] on button "1 . vollkommen" at bounding box center [207, 188] width 177 height 42
type input "**********"
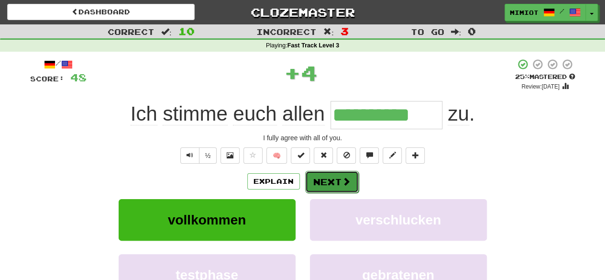
click at [341, 174] on button "Next" at bounding box center [332, 182] width 54 height 22
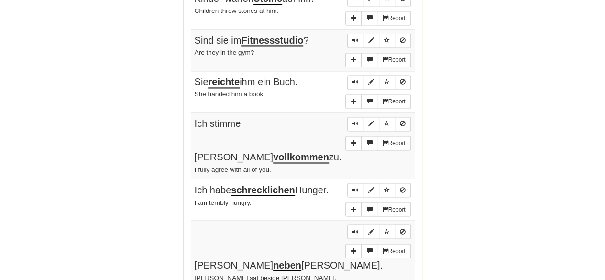
scroll to position [990, 0]
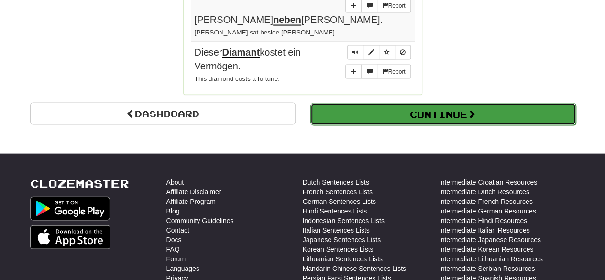
click at [406, 103] on button "Continue" at bounding box center [442, 114] width 265 height 22
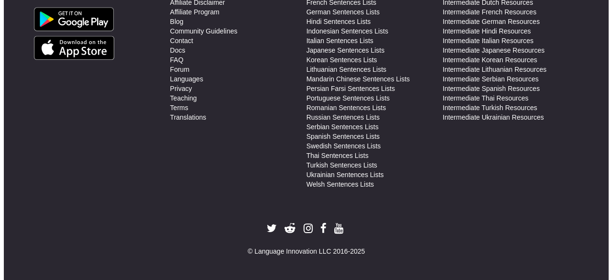
scroll to position [0, 0]
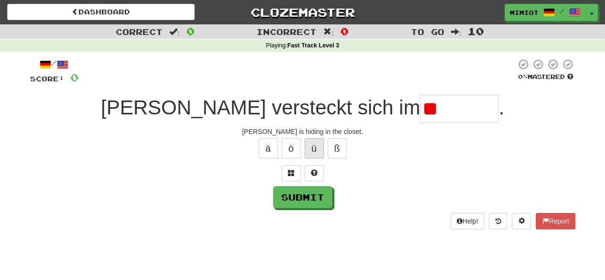
type input "*"
type input "*******"
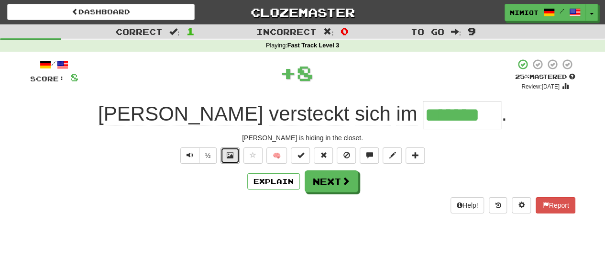
click at [234, 152] on button at bounding box center [229, 155] width 19 height 16
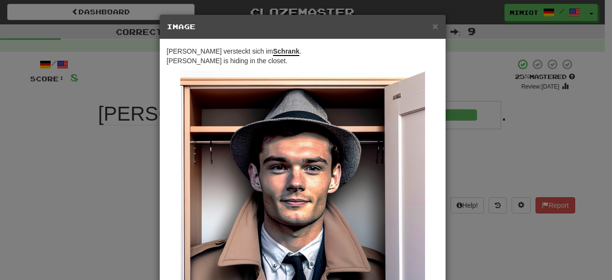
click at [436, 26] on div "× Image" at bounding box center [303, 27] width 286 height 24
click at [432, 23] on span "×" at bounding box center [435, 26] width 6 height 11
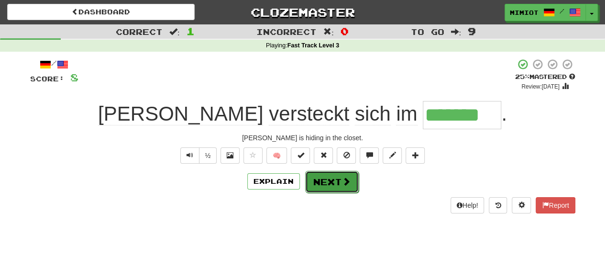
click at [346, 172] on button "Next" at bounding box center [332, 182] width 54 height 22
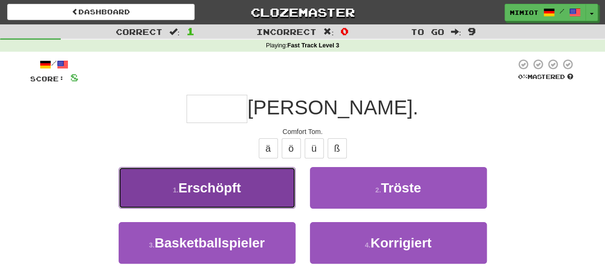
click at [259, 186] on button "1 . Erschöpft" at bounding box center [207, 188] width 177 height 42
type input "******"
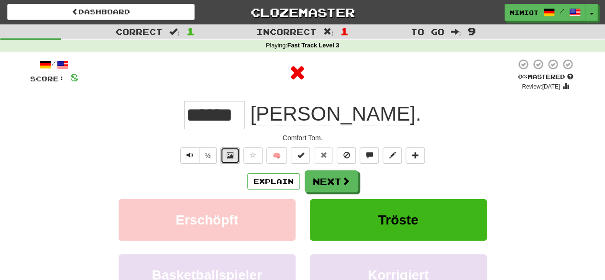
click at [227, 152] on span at bounding box center [230, 155] width 7 height 7
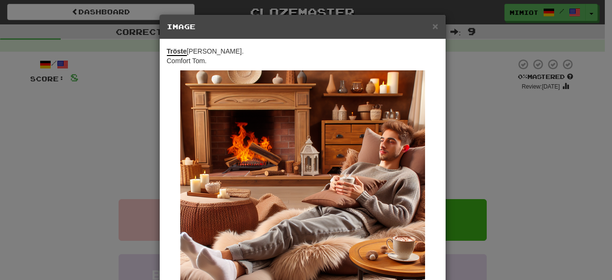
click at [425, 25] on h5 "Image" at bounding box center [303, 27] width 272 height 10
click at [432, 25] on span "×" at bounding box center [435, 26] width 6 height 11
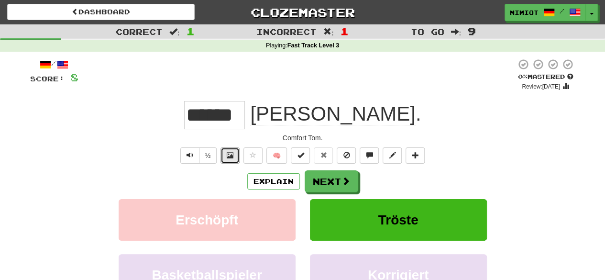
click at [233, 159] on button at bounding box center [229, 155] width 19 height 16
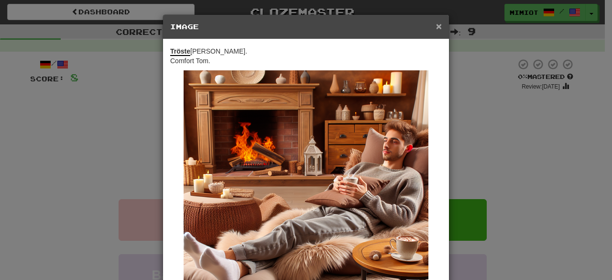
click at [436, 26] on span "×" at bounding box center [439, 26] width 6 height 11
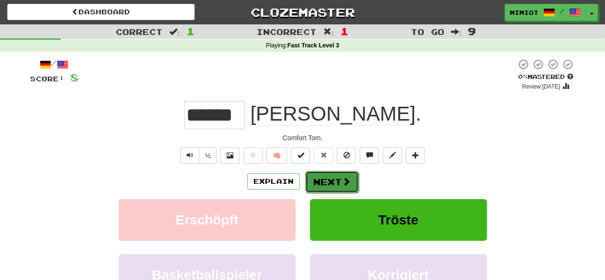
click at [332, 178] on button "Next" at bounding box center [332, 182] width 54 height 22
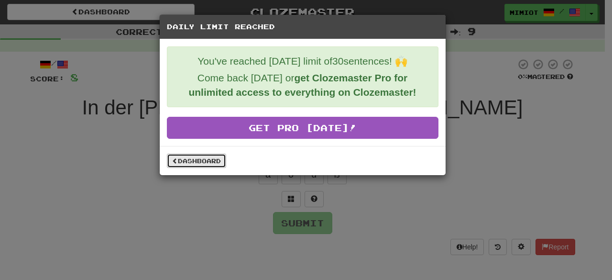
click at [192, 157] on link "Dashboard" at bounding box center [196, 161] width 59 height 14
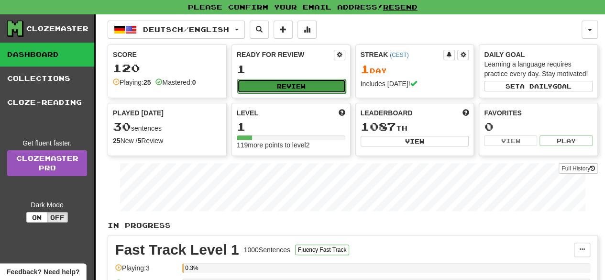
click at [323, 85] on button "Review" at bounding box center [291, 86] width 109 height 14
select select "**"
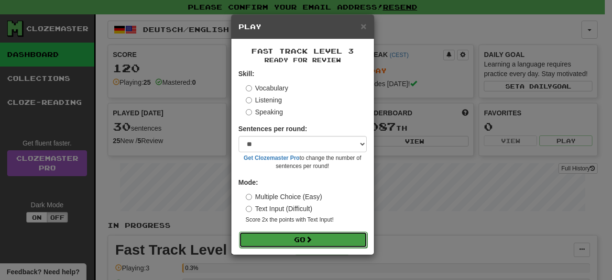
click at [319, 240] on button "Go" at bounding box center [303, 239] width 128 height 16
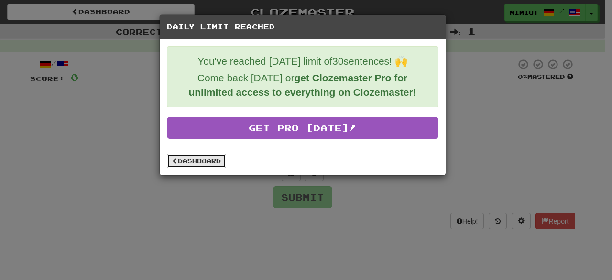
click at [214, 161] on link "Dashboard" at bounding box center [196, 161] width 59 height 14
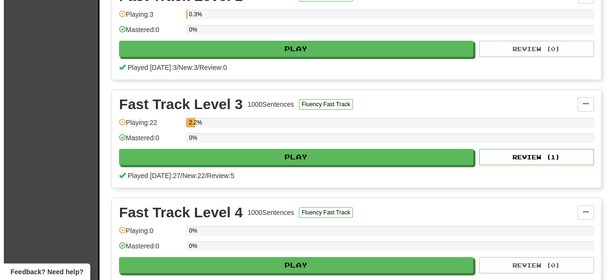
scroll to position [268, 0]
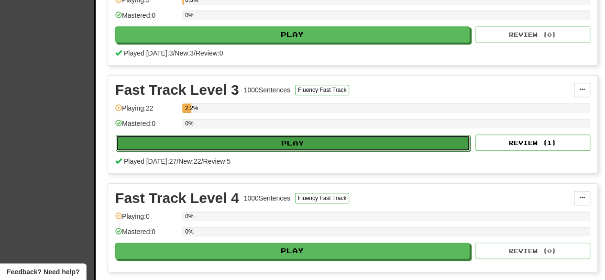
click at [331, 141] on button "Play" at bounding box center [293, 143] width 354 height 16
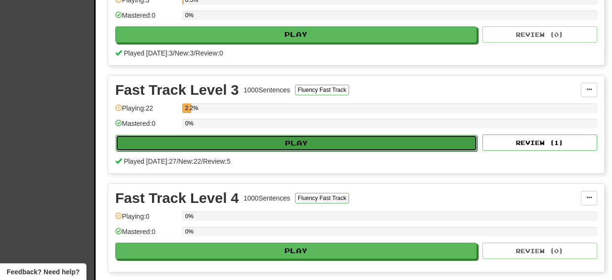
select select "**"
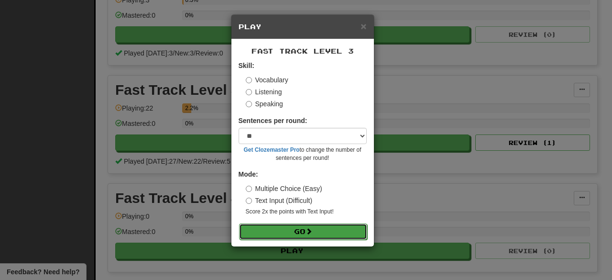
click at [317, 231] on button "Go" at bounding box center [303, 231] width 128 height 16
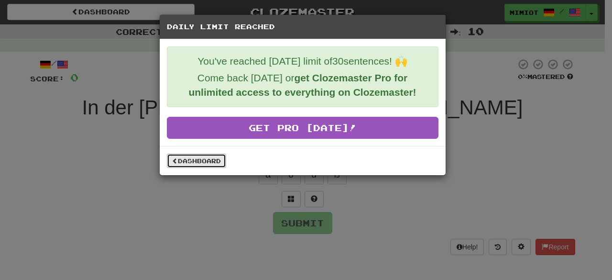
click at [191, 165] on link "Dashboard" at bounding box center [196, 161] width 59 height 14
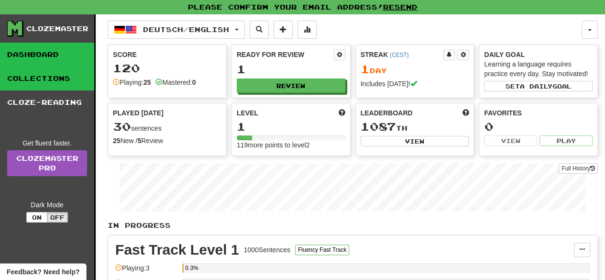
click at [74, 77] on link "Collections" at bounding box center [47, 78] width 94 height 24
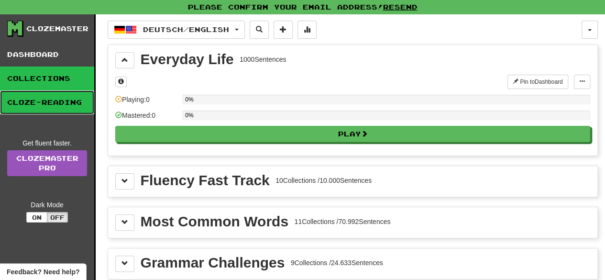
click at [69, 101] on link "Cloze-Reading" at bounding box center [47, 102] width 94 height 24
